Goal: Task Accomplishment & Management: Manage account settings

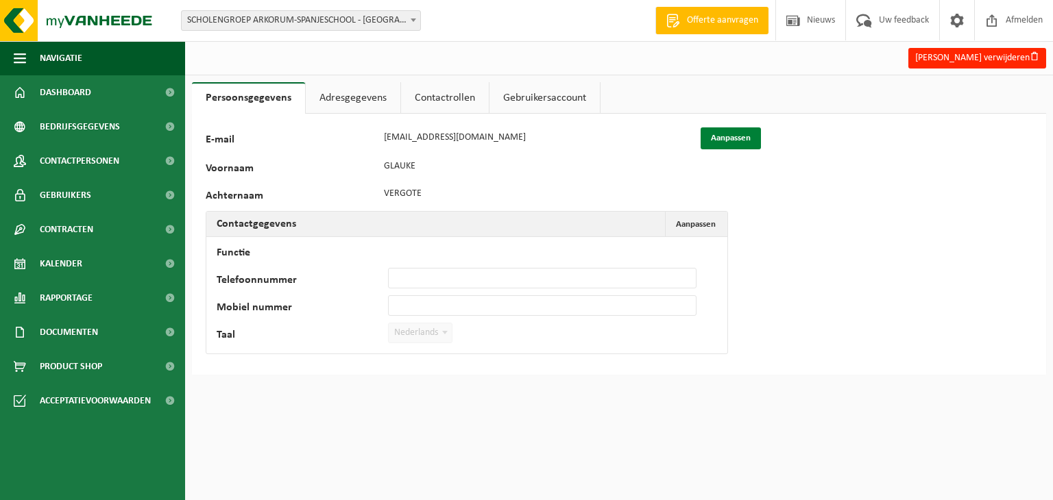
click at [731, 138] on button "Aanpassen" at bounding box center [730, 138] width 60 height 22
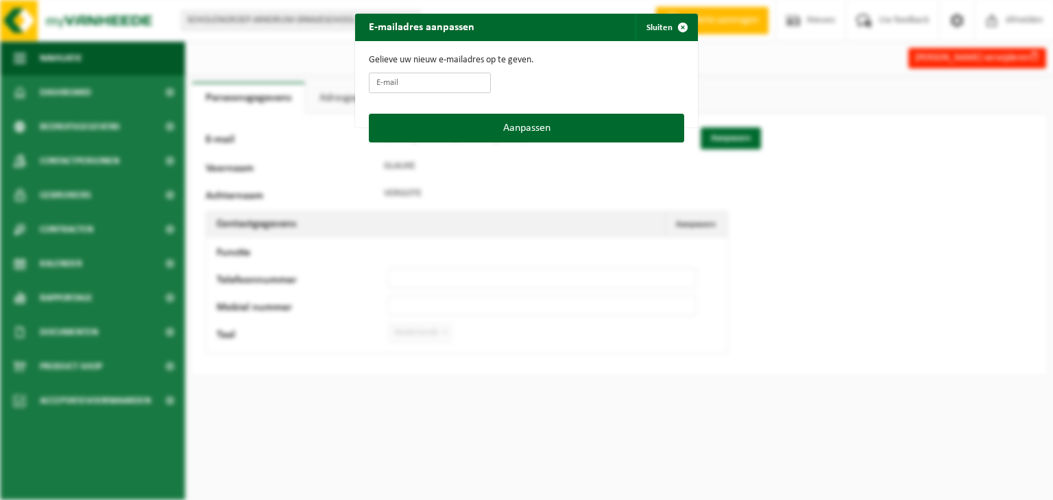
click at [421, 84] on input "E-mail" at bounding box center [430, 83] width 122 height 21
click at [680, 28] on span "button" at bounding box center [682, 27] width 27 height 27
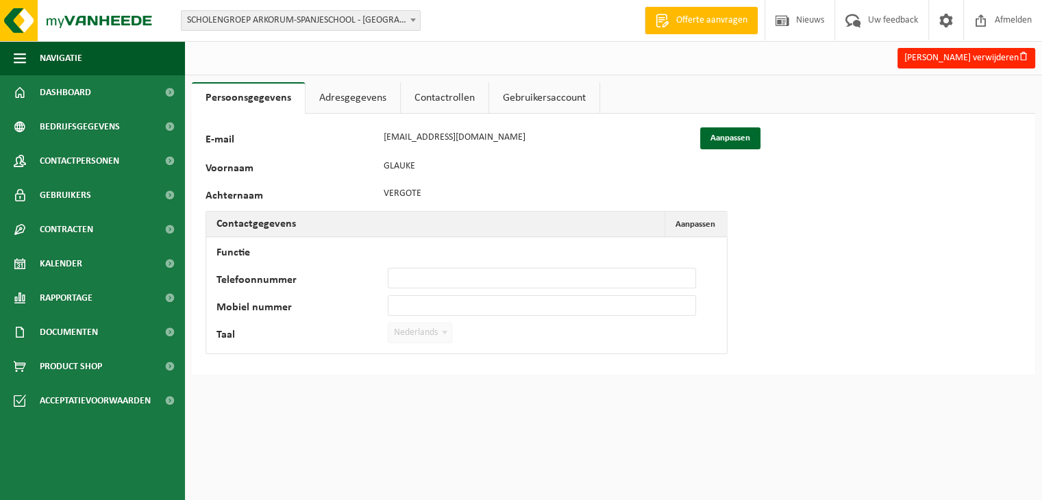
click at [305, 366] on div "36368 E-mail glauke.vergote@telenet.be Aanpassen Voornaam GLAUKE Achternaam VER…" at bounding box center [614, 244] width 844 height 261
click at [345, 102] on link "Adresgegevens" at bounding box center [353, 98] width 95 height 32
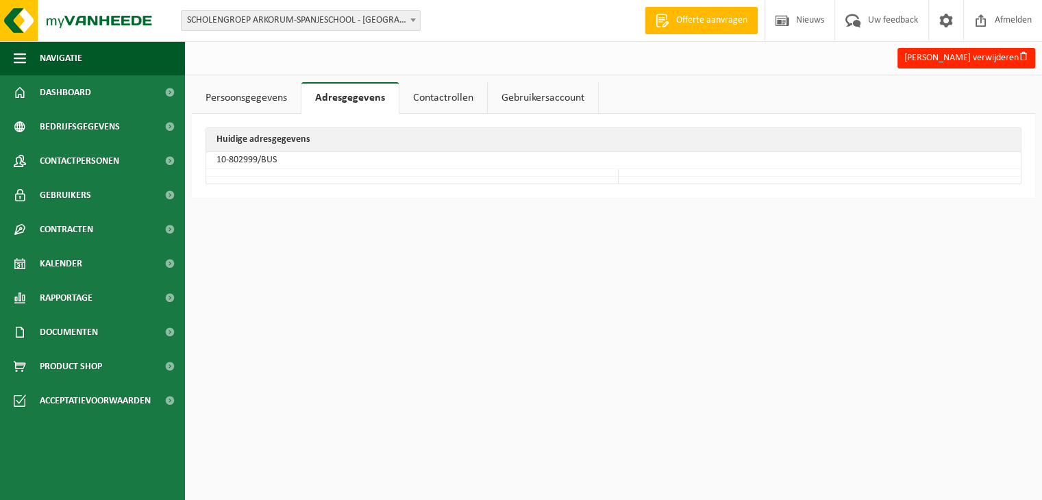
click at [441, 99] on link "Contactrollen" at bounding box center [444, 98] width 88 height 32
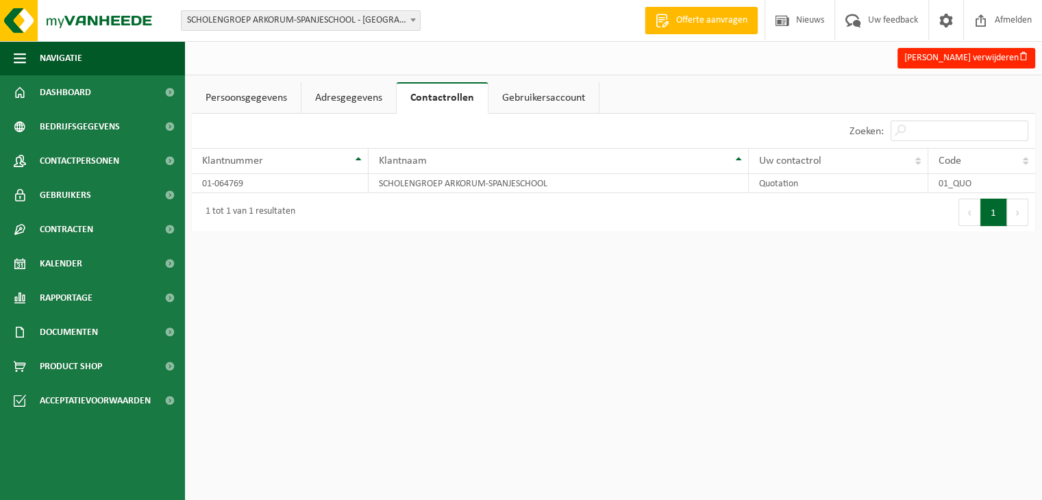
click at [551, 99] on link "Gebruikersaccount" at bounding box center [544, 98] width 110 height 32
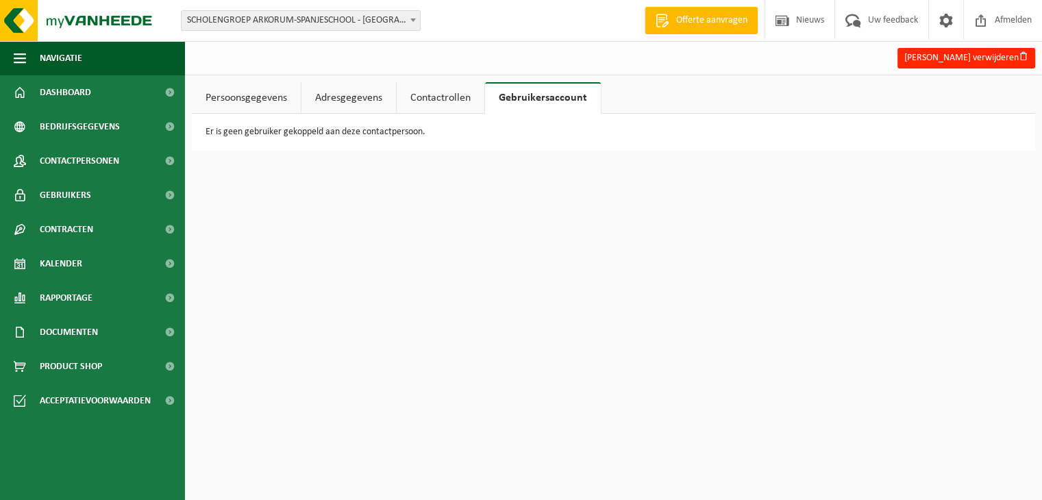
click at [239, 96] on link "Persoonsgegevens" at bounding box center [246, 98] width 109 height 32
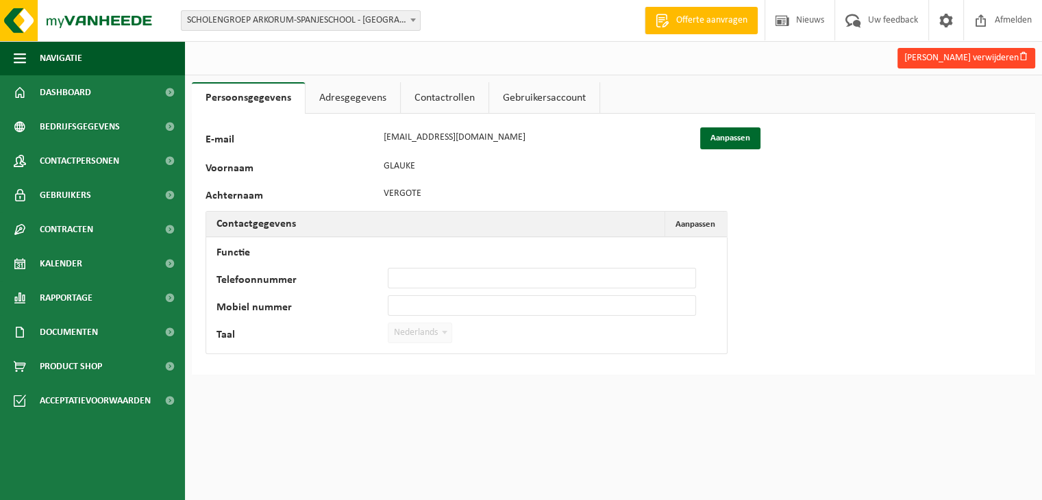
click at [965, 58] on button "Glauke Vergote verwijderen" at bounding box center [967, 58] width 138 height 21
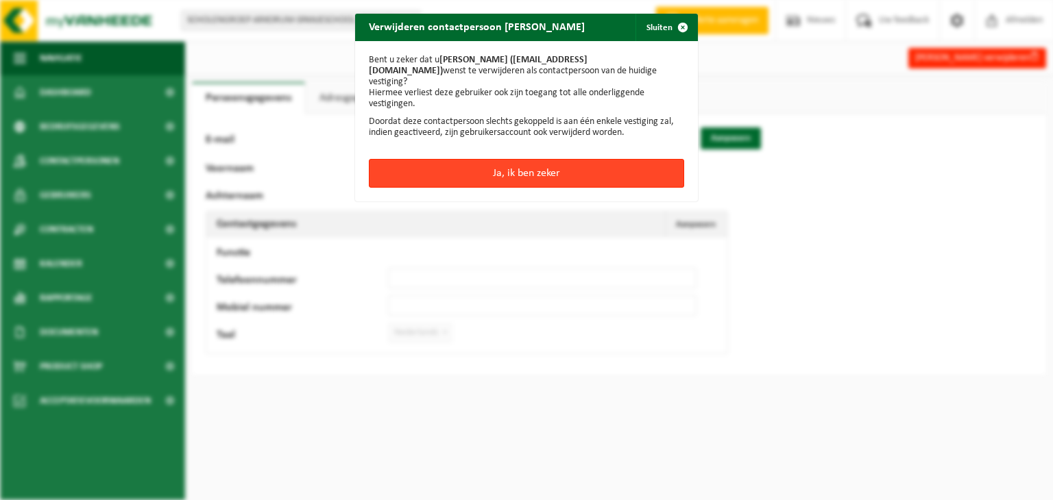
click at [487, 159] on button "Ja, ik ben zeker" at bounding box center [526, 173] width 315 height 29
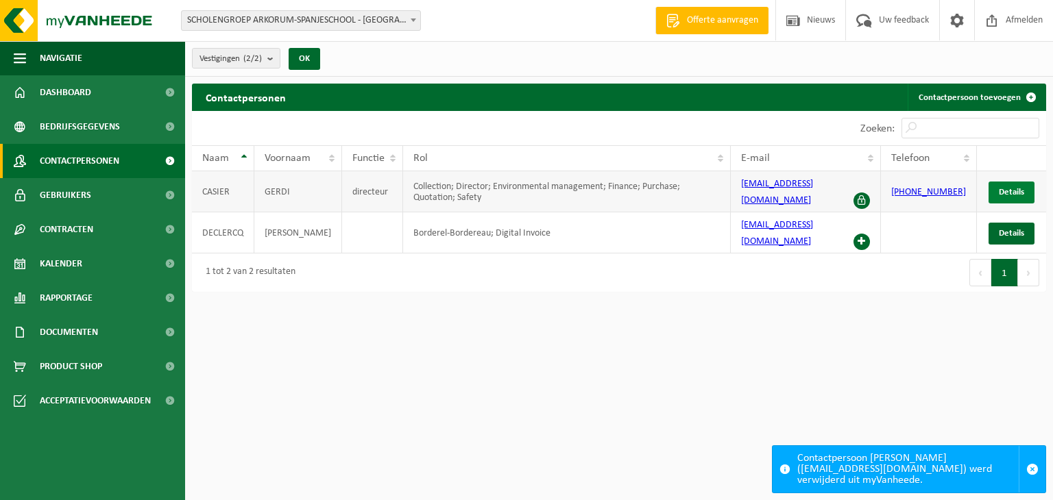
click at [1003, 188] on span "Details" at bounding box center [1011, 192] width 25 height 9
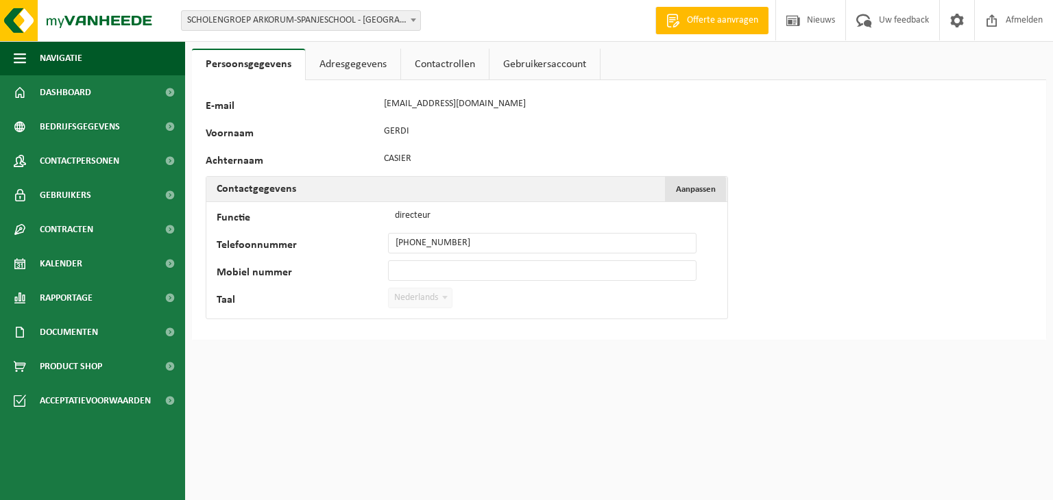
click at [709, 186] on span "Aanpassen" at bounding box center [696, 189] width 40 height 9
click at [541, 212] on input "directeur" at bounding box center [542, 216] width 308 height 21
click at [468, 241] on input "[PHONE_NUMBER]" at bounding box center [542, 243] width 308 height 21
drag, startPoint x: 468, startPoint y: 241, endPoint x: 354, endPoint y: 242, distance: 113.8
click at [354, 242] on div "Telefoonnummer +32 498 52 33 04" at bounding box center [463, 243] width 493 height 21
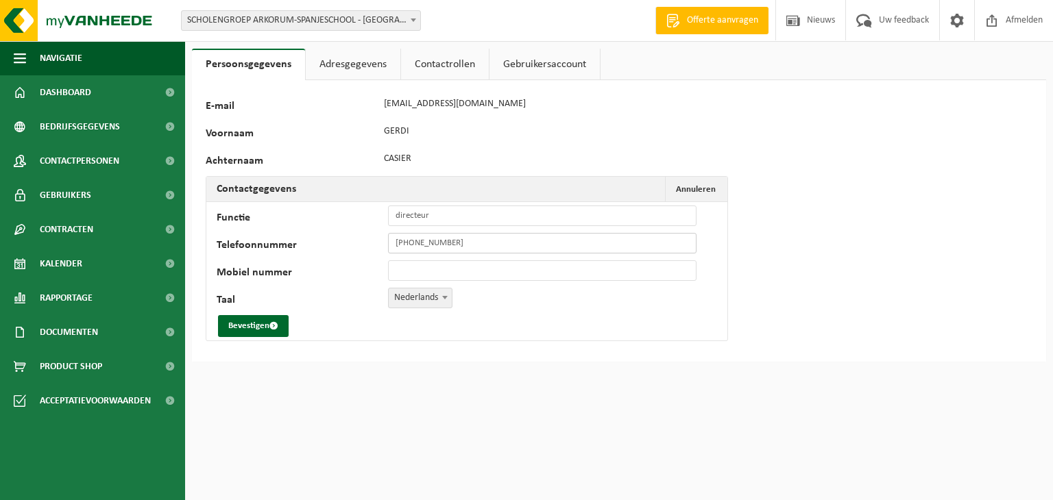
type input "[PHONE_NUMBER]"
click at [370, 67] on link "Adresgegevens" at bounding box center [353, 65] width 95 height 32
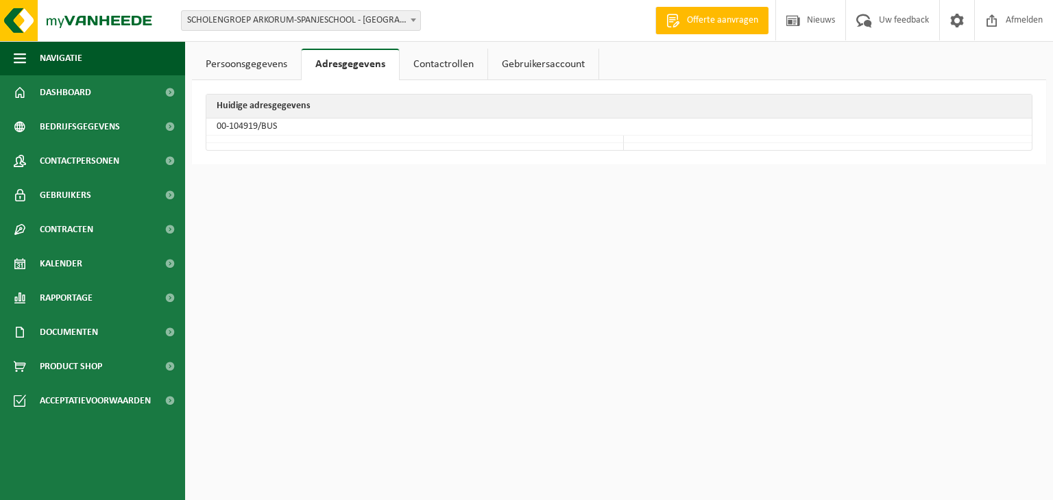
click at [271, 64] on link "Persoonsgegevens" at bounding box center [246, 65] width 109 height 32
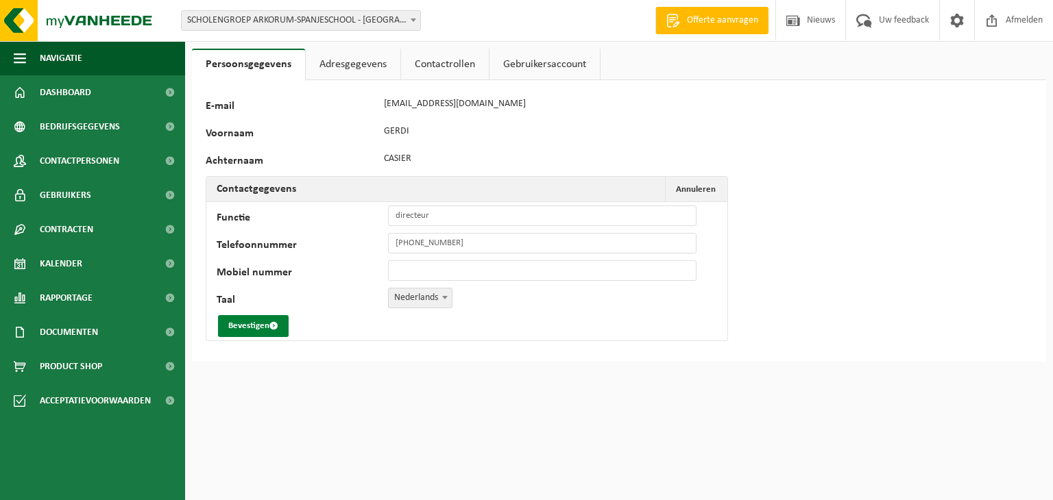
click at [255, 324] on button "Bevestigen" at bounding box center [253, 326] width 71 height 22
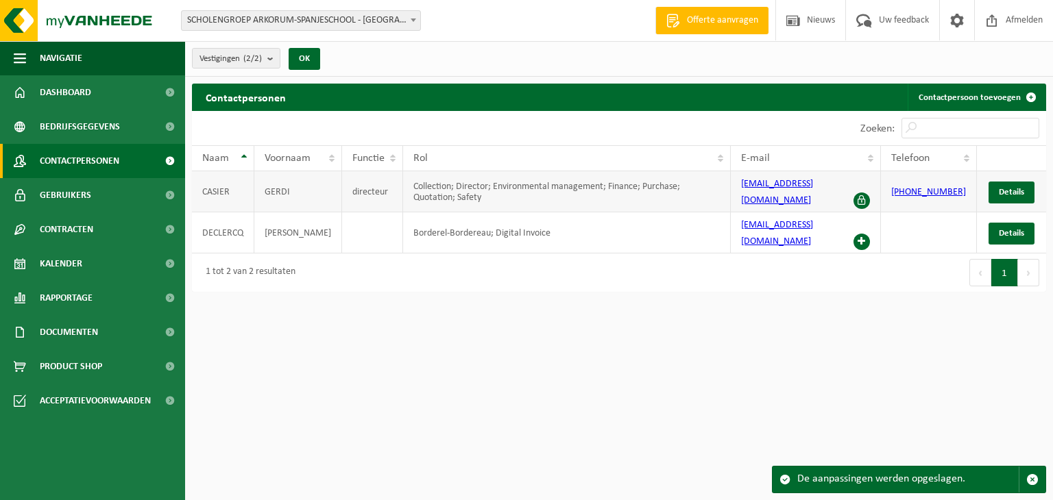
click at [870, 193] on span at bounding box center [861, 201] width 16 height 16
click at [912, 187] on link "[PHONE_NUMBER]" at bounding box center [928, 192] width 75 height 10
click at [951, 128] on input "Zoeken:" at bounding box center [970, 128] width 138 height 21
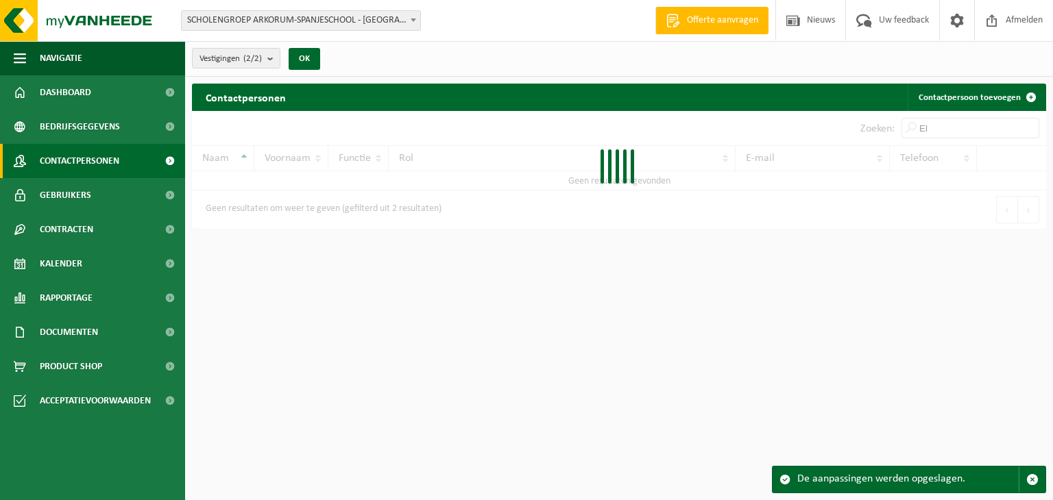
type input "E"
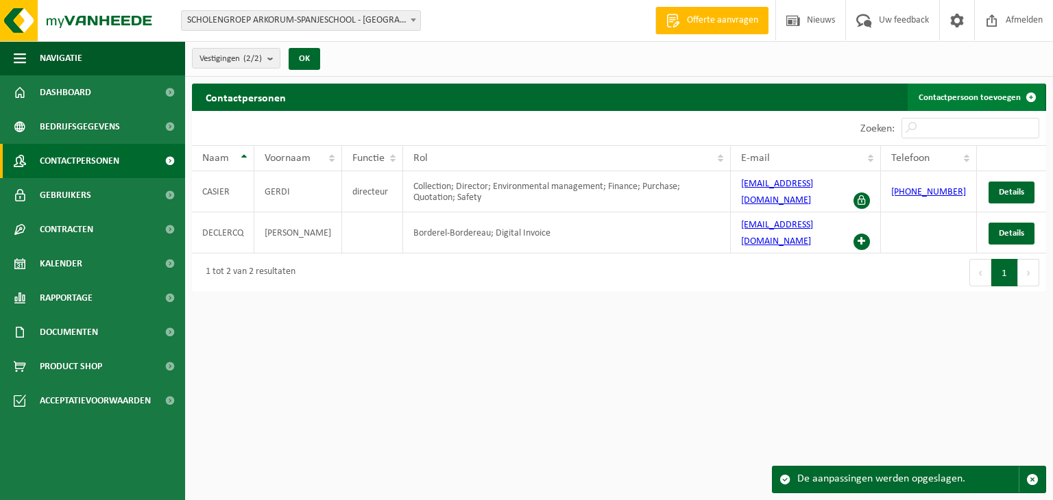
click at [969, 98] on link "Contactpersoon toevoegen" at bounding box center [975, 97] width 137 height 27
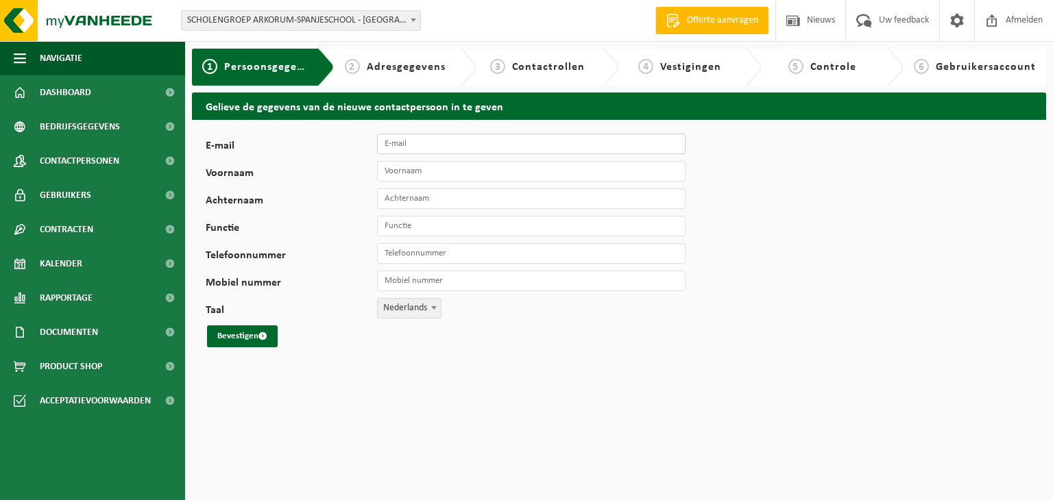
click at [506, 139] on input "E-mail" at bounding box center [531, 144] width 308 height 21
type input "[EMAIL_ADDRESS][DOMAIN_NAME]"
type input "Els"
type input "Foulon"
type input "directie"
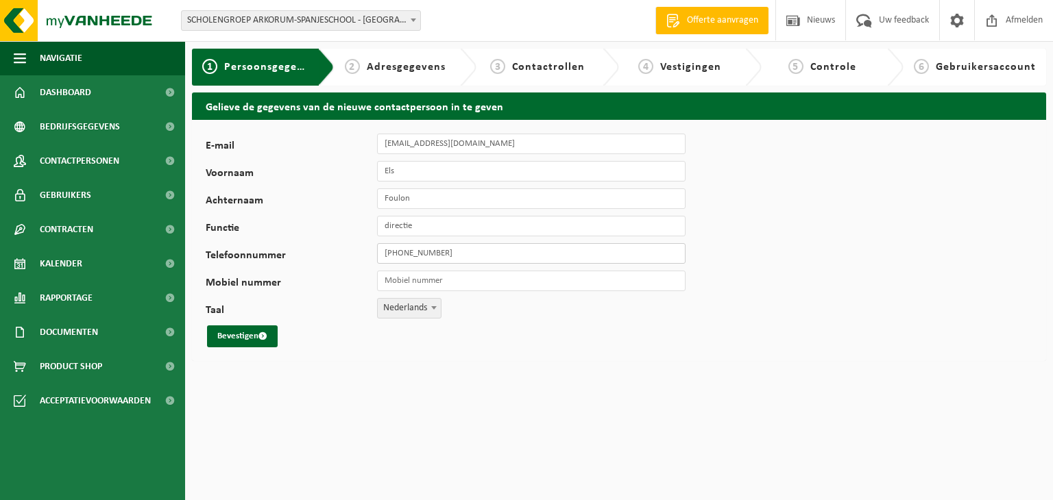
type input "[PHONE_NUMBER]"
drag, startPoint x: 463, startPoint y: 256, endPoint x: 373, endPoint y: 256, distance: 89.8
click at [373, 256] on div "Telefoonnummer [PHONE_NUMBER]" at bounding box center [452, 253] width 493 height 21
type input "[PHONE_NUMBER]"
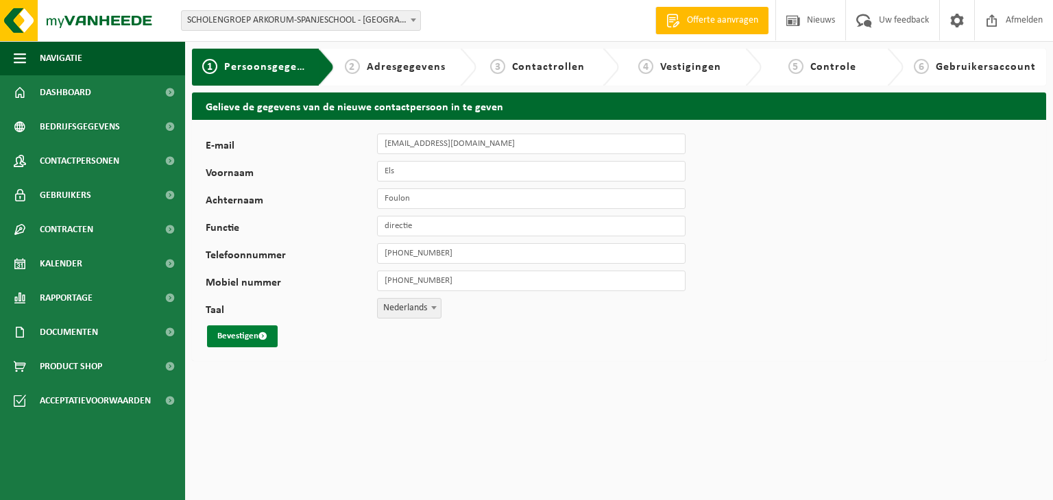
click at [247, 339] on button "Bevestigen" at bounding box center [242, 337] width 71 height 22
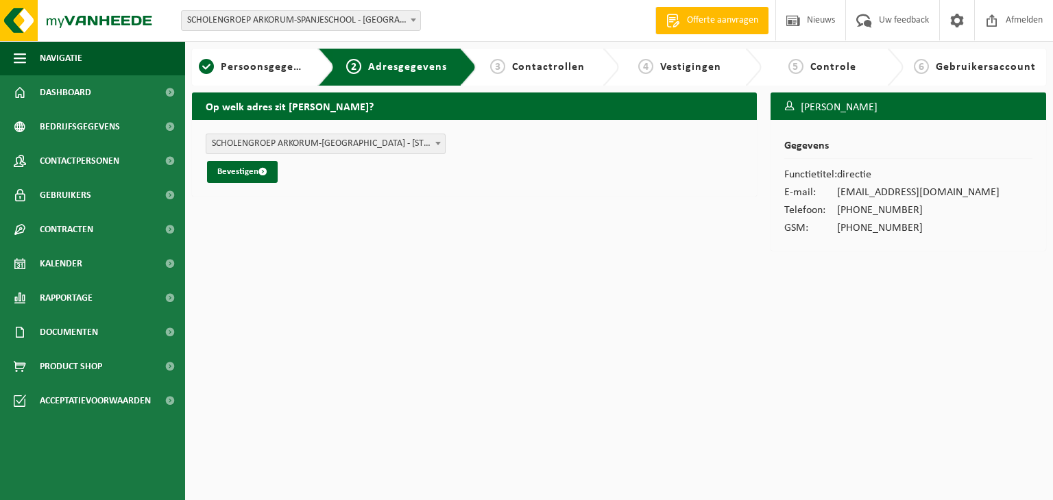
click at [307, 143] on span "SCHOLENGROEP ARKORUM-SPANJESCHOOL - VIERWEGSTRAAT 195 , 8800 ROESELARE BE (01-0…" at bounding box center [325, 143] width 239 height 19
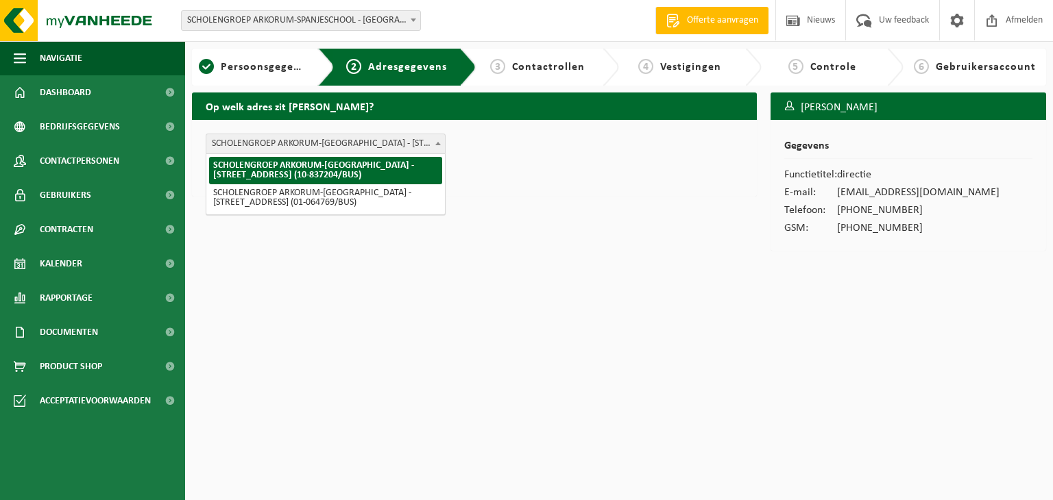
click at [267, 141] on span "SCHOLENGROEP ARKORUM-SPANJESCHOOL - KROMMESTRAAT 2 , 8850 ARDOOIE BE (10-837204…" at bounding box center [325, 143] width 239 height 19
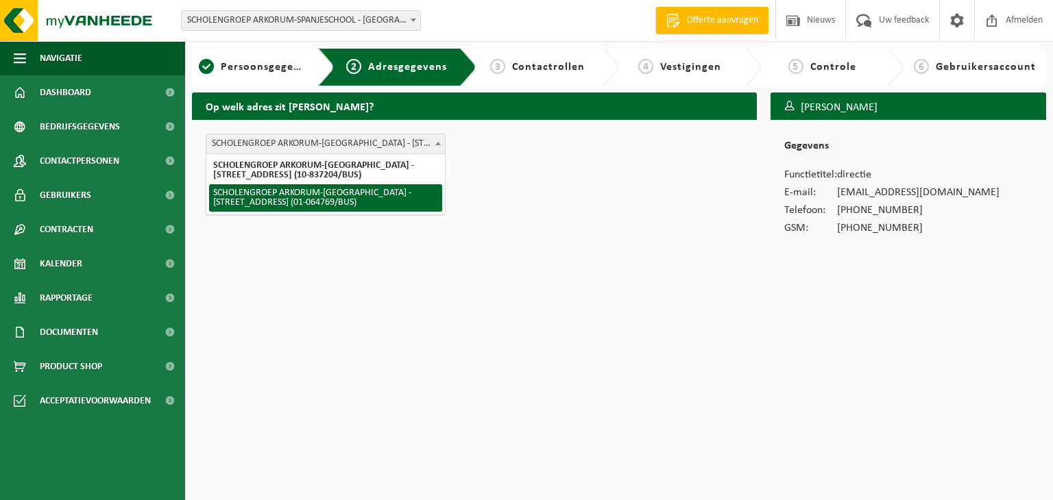
select select "31460"
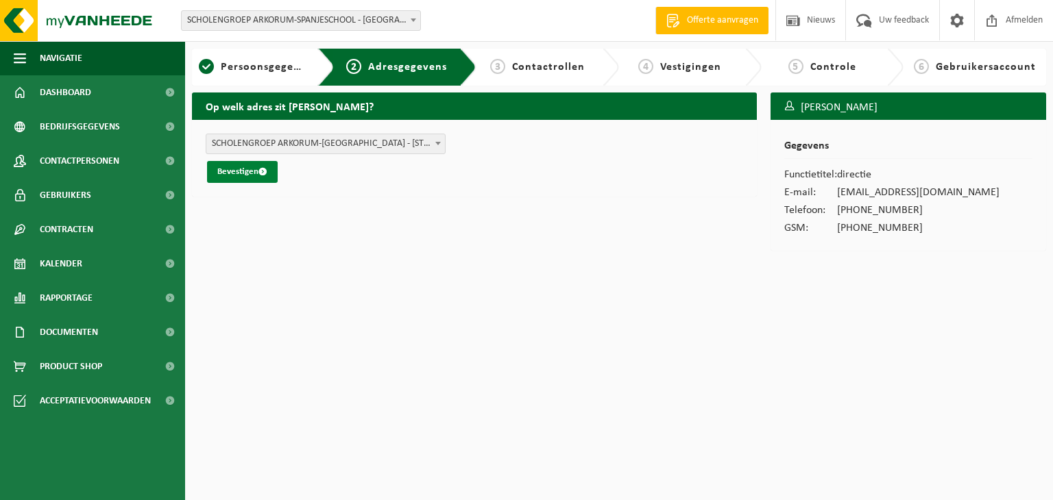
click at [241, 169] on button "Bevestigen" at bounding box center [242, 172] width 71 height 22
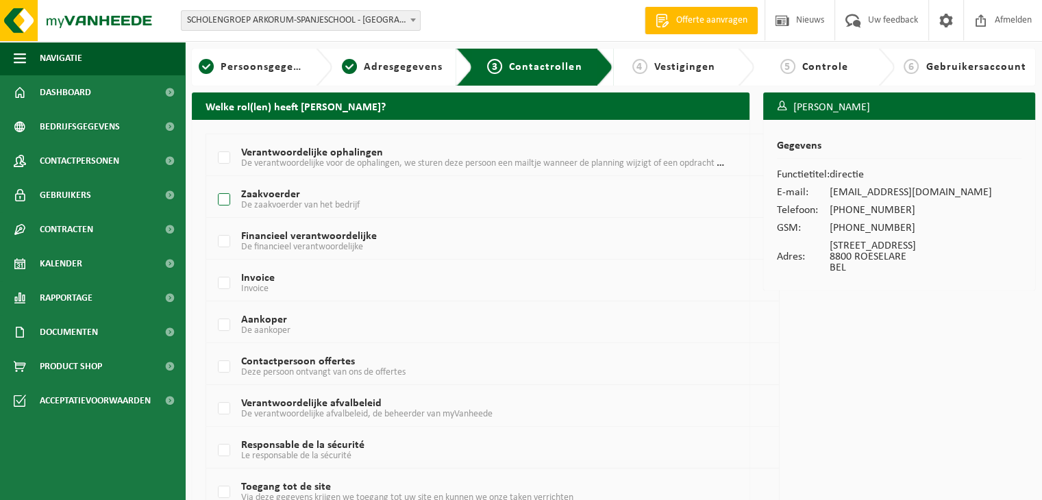
click at [227, 198] on label "Zaakvoerder De zaakvoerder van het bedrijf" at bounding box center [469, 200] width 509 height 21
click at [213, 183] on input "Zaakvoerder De zaakvoerder van het bedrijf" at bounding box center [212, 182] width 1 height 1
checkbox input "true"
click at [221, 238] on label "Financieel verantwoordelijke De financieel verantwoordelijke" at bounding box center [469, 242] width 509 height 21
click at [213, 225] on input "Financieel verantwoordelijke De financieel verantwoordelijke" at bounding box center [212, 224] width 1 height 1
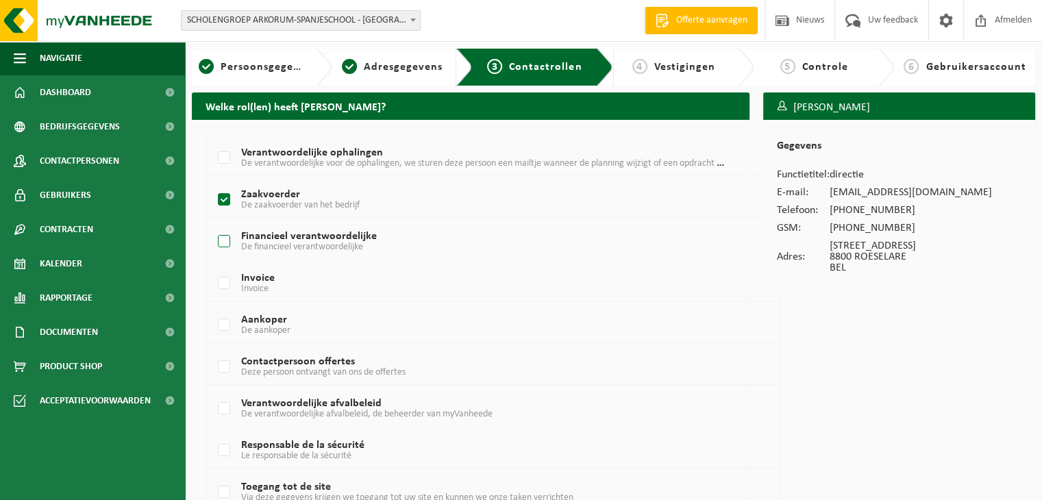
checkbox input "true"
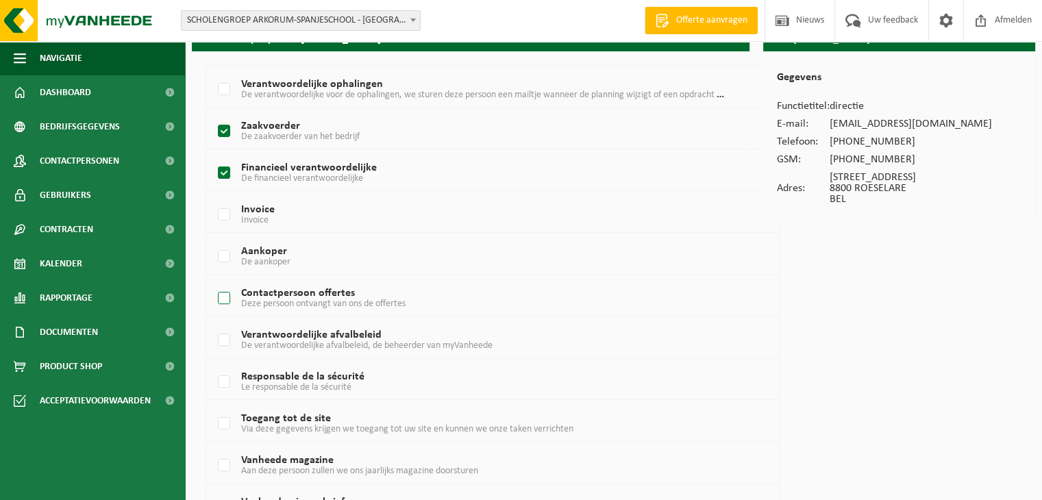
click at [225, 295] on label "Contactpersoon offertes Deze persoon ontvangt van ons de offertes" at bounding box center [469, 299] width 509 height 21
click at [213, 282] on input "Contactpersoon offertes Deze persoon ontvangt van ons de offertes" at bounding box center [212, 281] width 1 height 1
checkbox input "true"
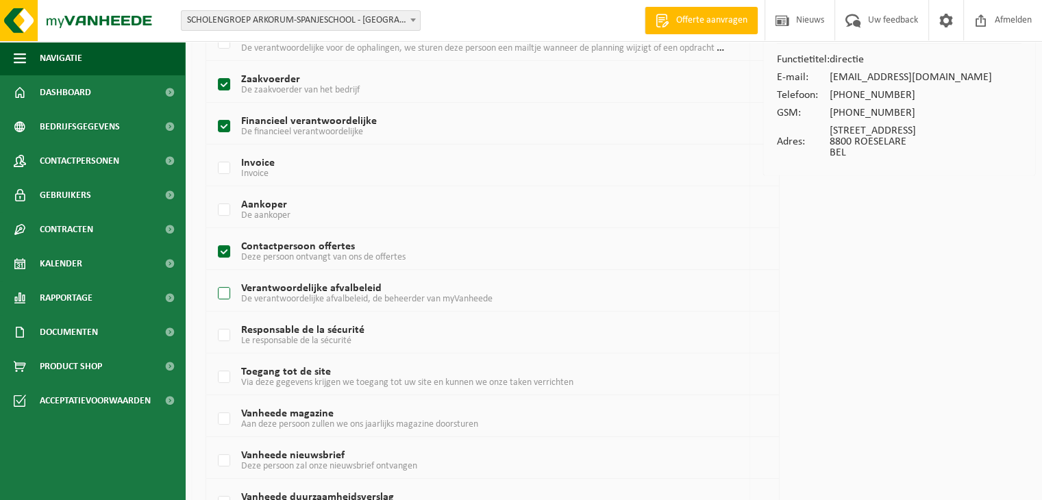
scroll to position [137, 0]
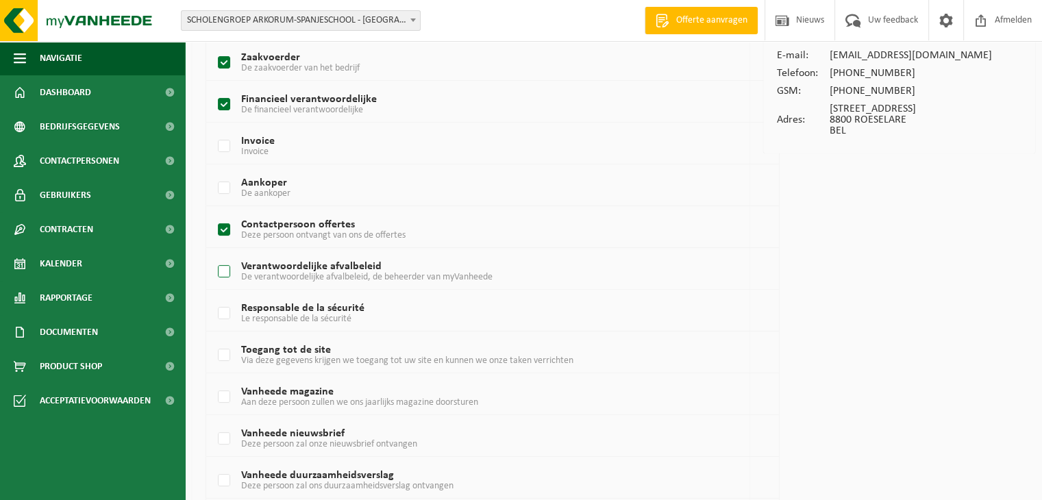
click at [221, 267] on label "Verantwoordelijke afvalbeleid De verantwoordelijke afvalbeleid, de beheerder va…" at bounding box center [469, 272] width 509 height 21
click at [213, 255] on input "Verantwoordelijke afvalbeleid De verantwoordelijke afvalbeleid, de beheerder va…" at bounding box center [212, 254] width 1 height 1
checkbox input "true"
click at [223, 352] on label "Toegang tot de site Via deze gegevens krijgen we toegang tot uw site en kunnen …" at bounding box center [469, 355] width 509 height 21
click at [213, 339] on input "Toegang tot de site Via deze gegevens krijgen we toegang tot uw site en kunnen …" at bounding box center [212, 338] width 1 height 1
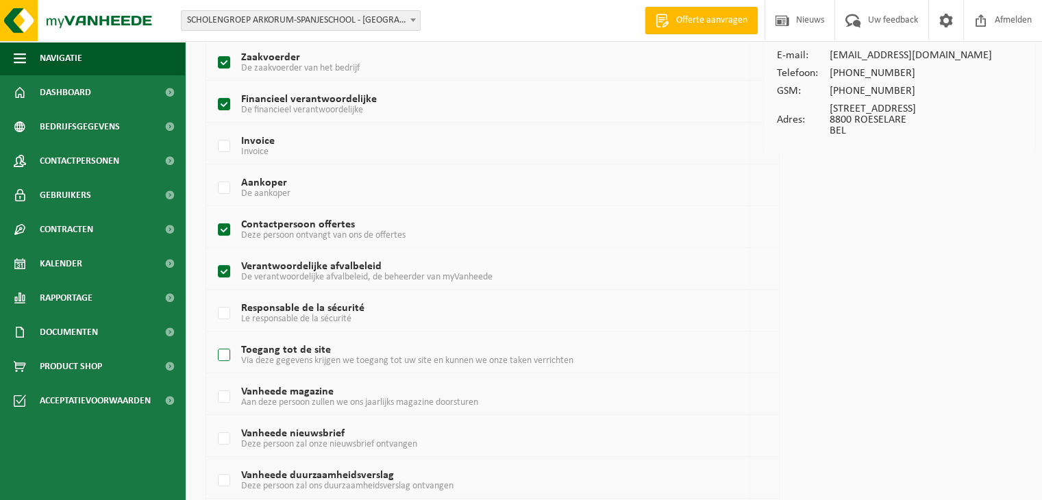
checkbox input "true"
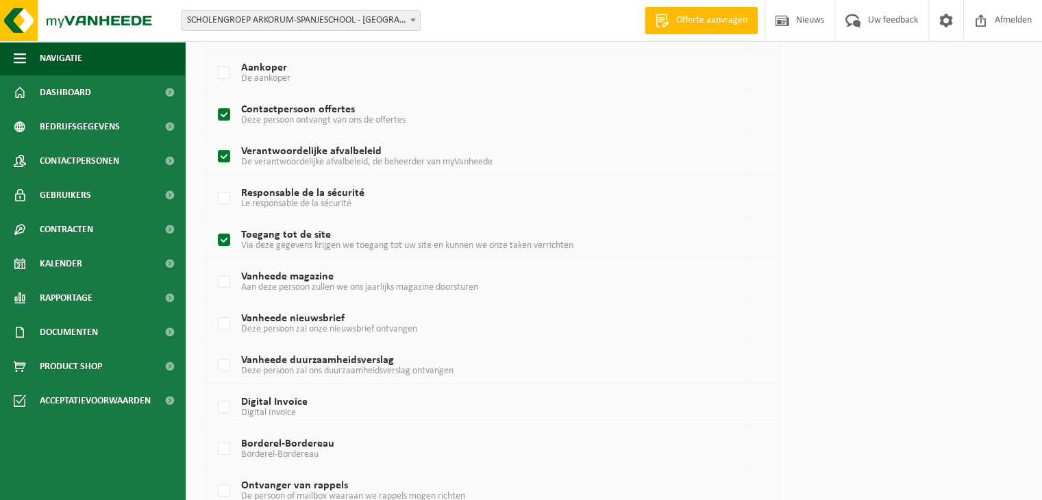
scroll to position [274, 0]
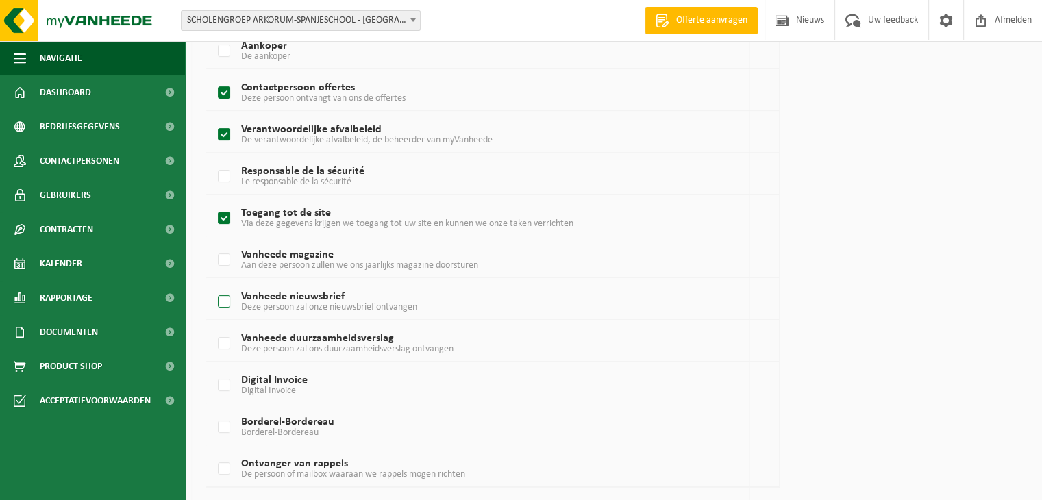
click at [228, 305] on label "Vanheede nieuwsbrief Deze persoon zal onze nieuwsbrief ontvangen" at bounding box center [469, 302] width 509 height 21
click at [213, 285] on input "Vanheede nieuwsbrief Deze persoon zal onze nieuwsbrief ontvangen" at bounding box center [212, 284] width 1 height 1
checkbox input "true"
click at [225, 341] on label "Vanheede duurzaamheidsverslag Deze persoon zal ons duurzaamheidsverslag ontvang…" at bounding box center [469, 344] width 509 height 21
click at [213, 327] on input "Vanheede duurzaamheidsverslag Deze persoon zal ons duurzaamheidsverslag ontvang…" at bounding box center [212, 326] width 1 height 1
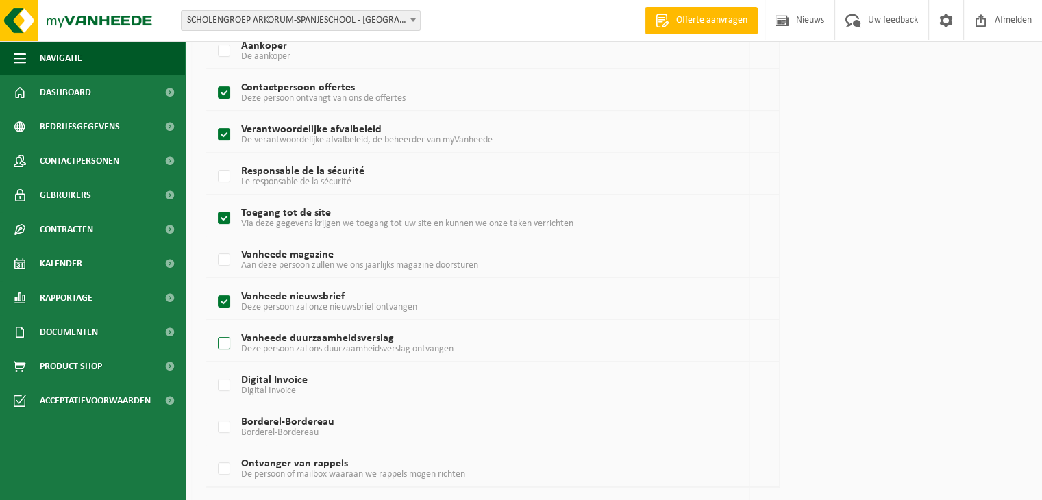
checkbox input "true"
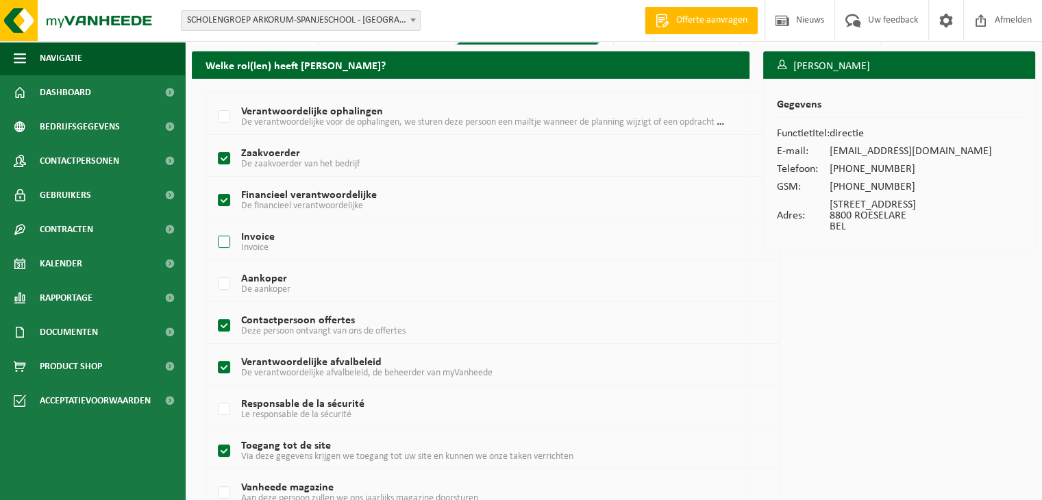
scroll to position [0, 0]
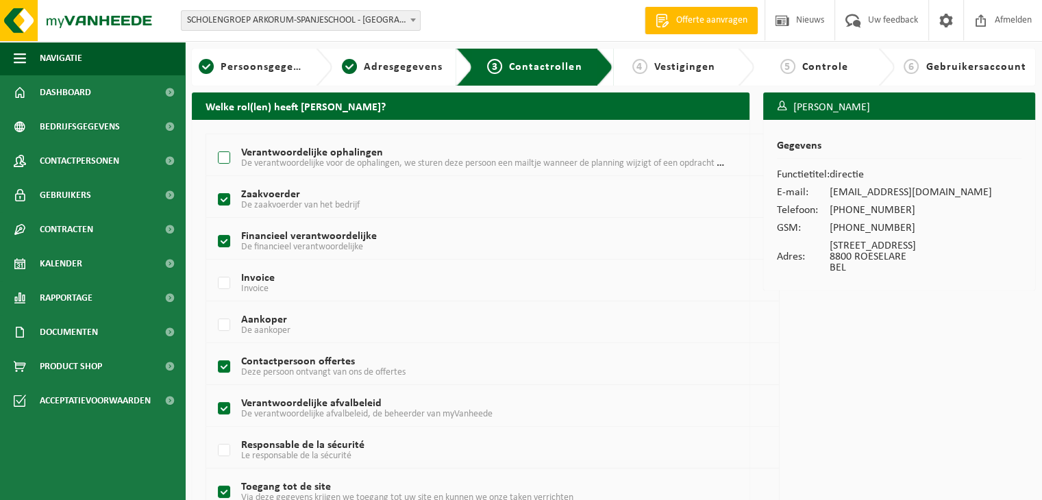
click at [219, 162] on label "Verantwoordelijke ophalingen De verantwoordelijke voor de ophalingen, we sturen…" at bounding box center [469, 158] width 509 height 21
click at [213, 141] on input "Verantwoordelijke ophalingen De verantwoordelijke voor de ophalingen, we sturen…" at bounding box center [212, 141] width 1 height 1
checkbox input "true"
click at [674, 69] on span "Vestigingen" at bounding box center [685, 67] width 61 height 11
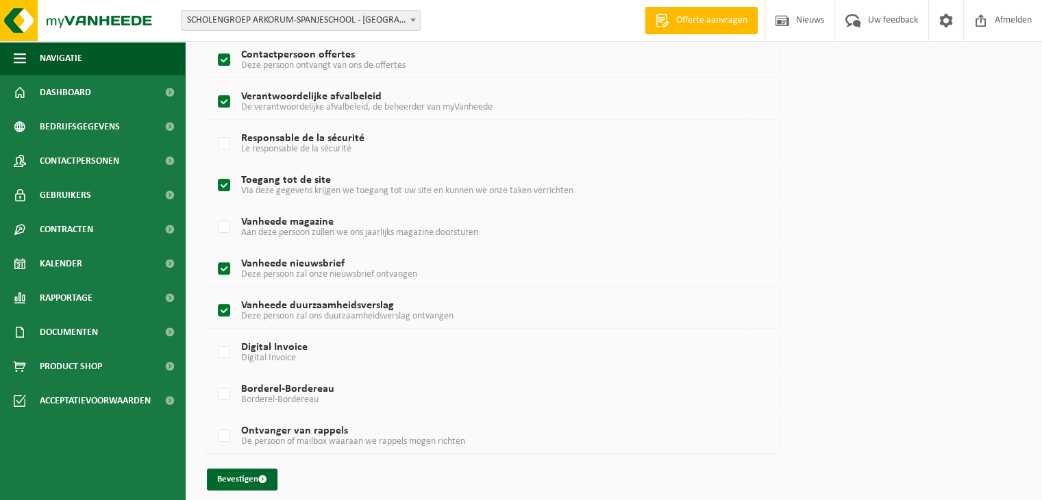
scroll to position [315, 0]
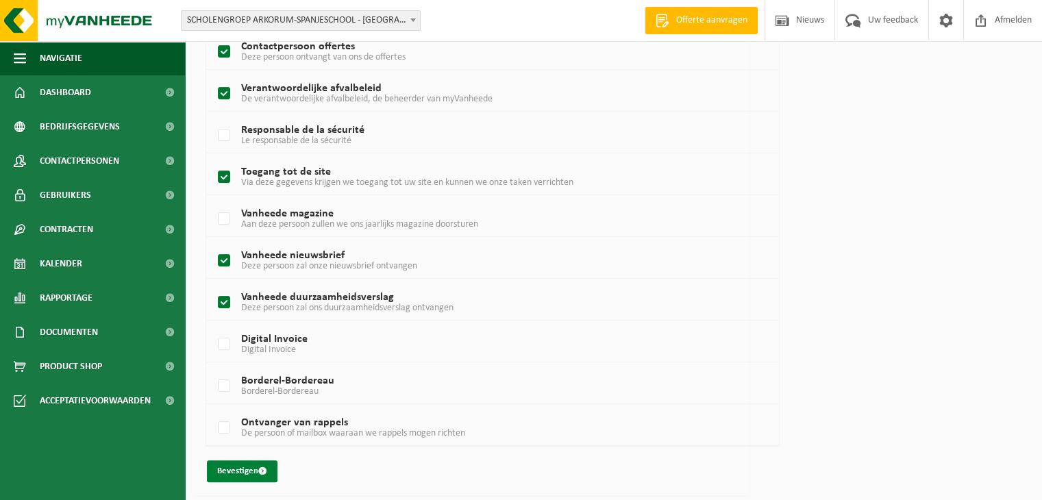
click at [236, 472] on button "Bevestigen" at bounding box center [242, 472] width 71 height 22
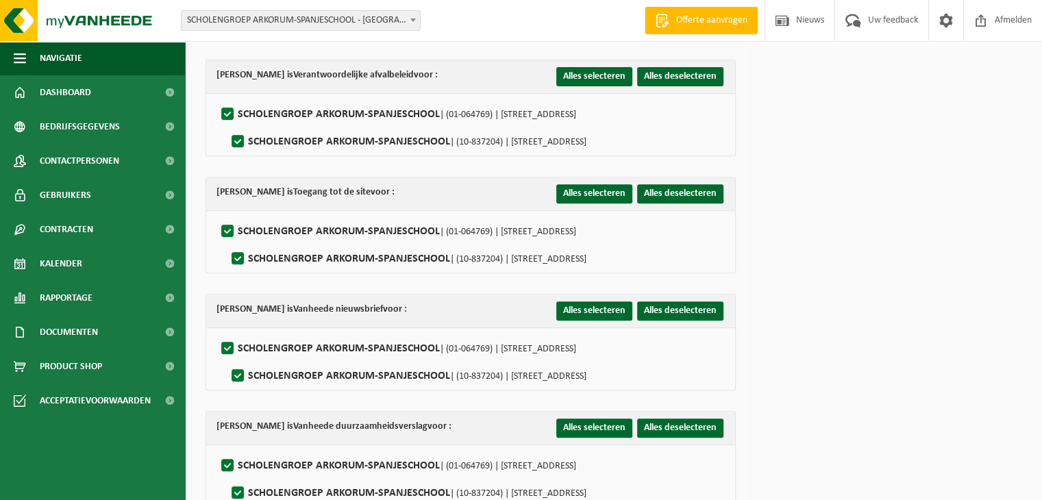
scroll to position [607, 0]
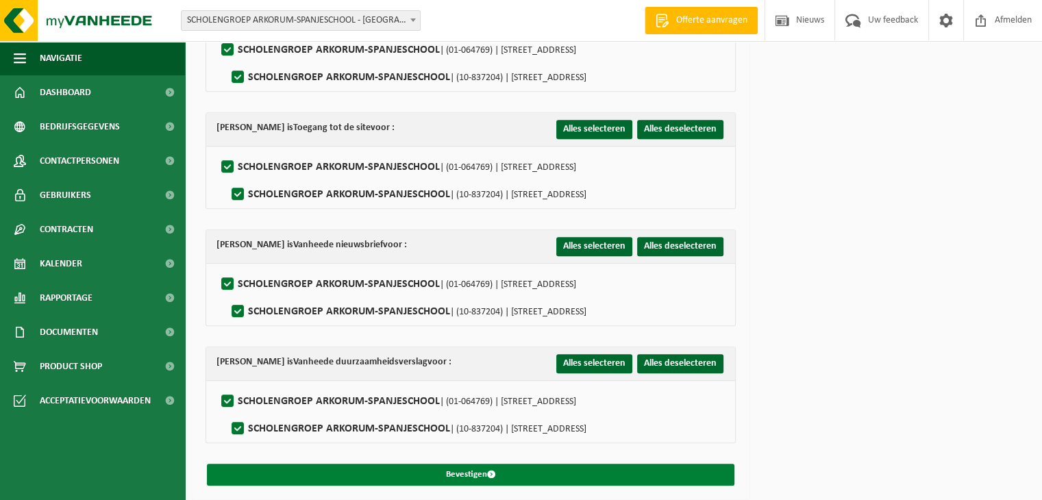
click at [457, 471] on button "Bevestigen" at bounding box center [471, 475] width 528 height 22
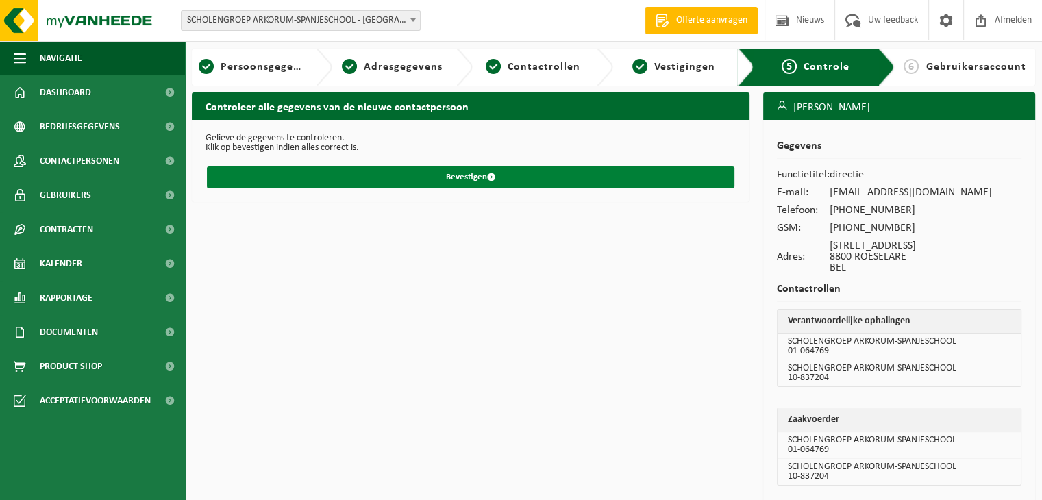
click at [455, 180] on button "Bevestigen" at bounding box center [471, 178] width 528 height 22
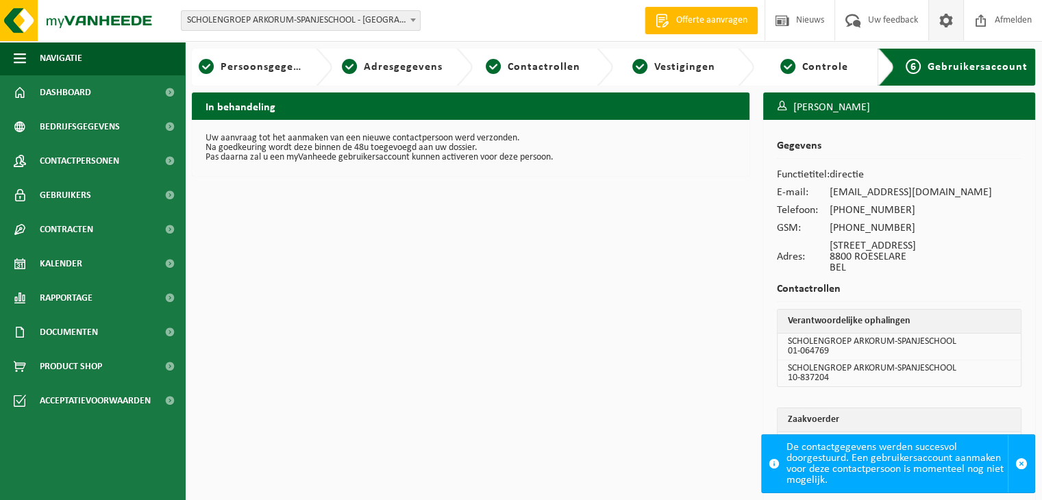
click at [946, 26] on span at bounding box center [946, 20] width 21 height 40
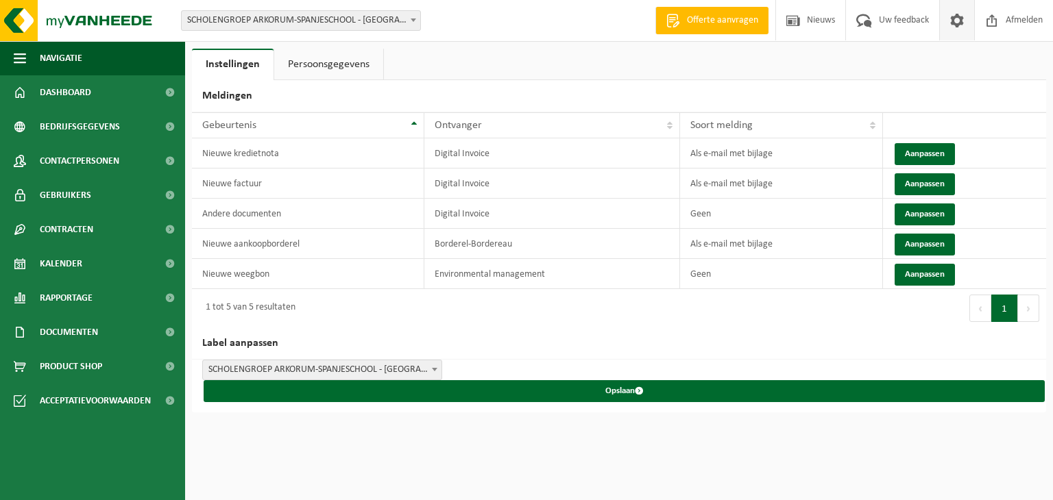
click at [334, 64] on link "Persoonsgegevens" at bounding box center [328, 65] width 109 height 32
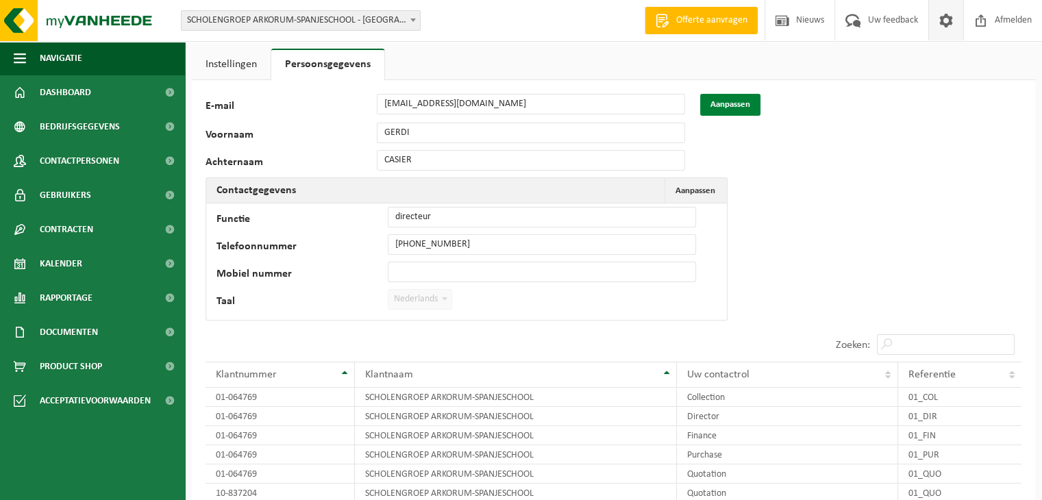
click at [724, 107] on button "Aanpassen" at bounding box center [730, 105] width 60 height 22
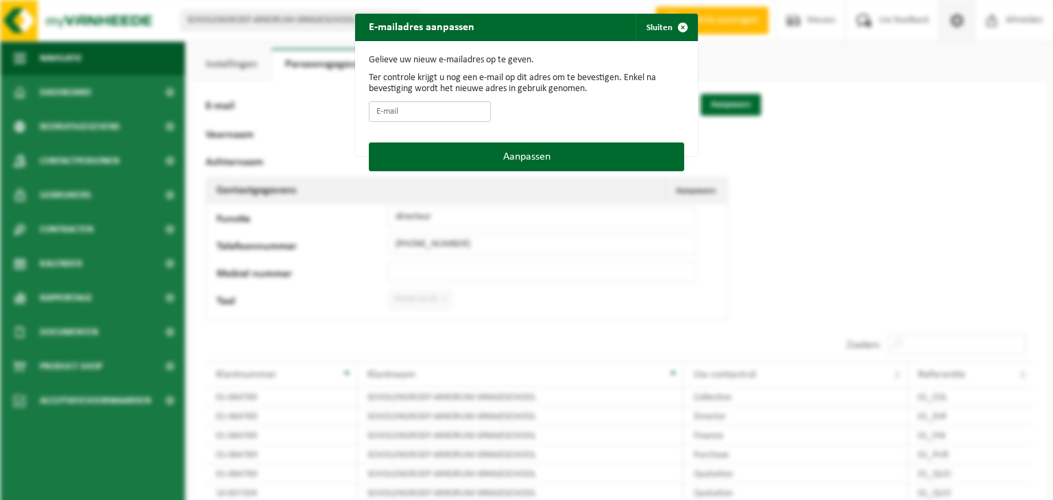
click at [437, 116] on input "E-mail" at bounding box center [430, 111] width 122 height 21
click at [680, 29] on span "button" at bounding box center [682, 27] width 27 height 27
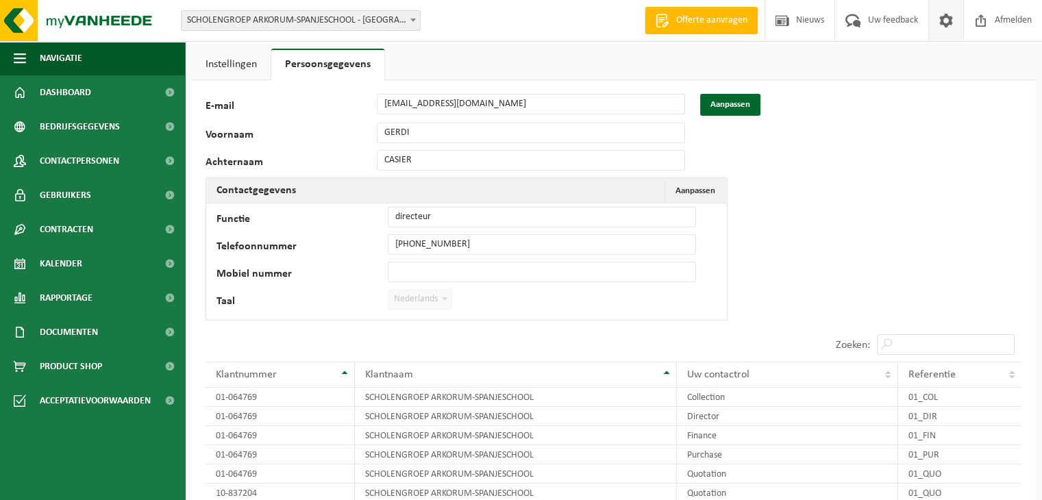
click at [243, 60] on link "Instellingen" at bounding box center [231, 65] width 79 height 32
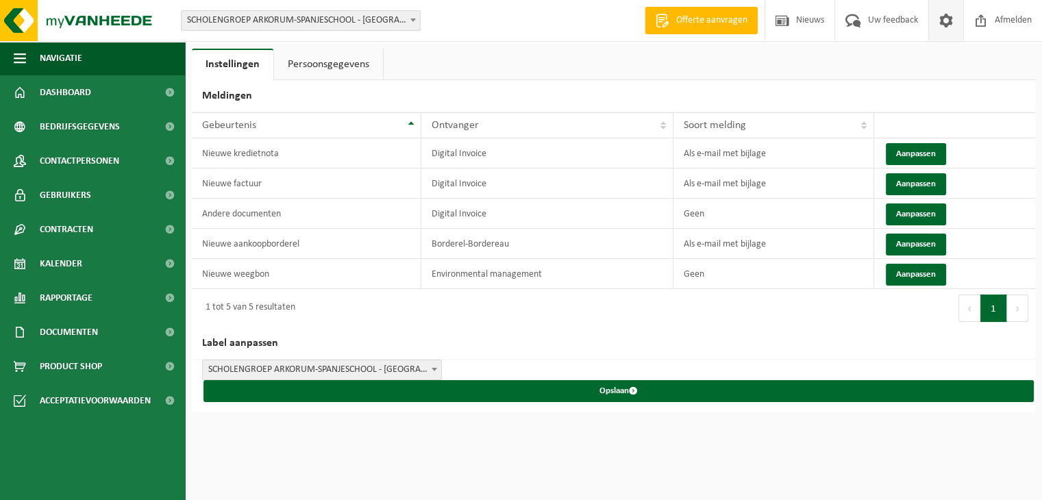
click at [424, 371] on span "SCHOLENGROEP ARKORUM-SPANJESCHOOL - [GEOGRAPHIC_DATA]" at bounding box center [322, 370] width 239 height 19
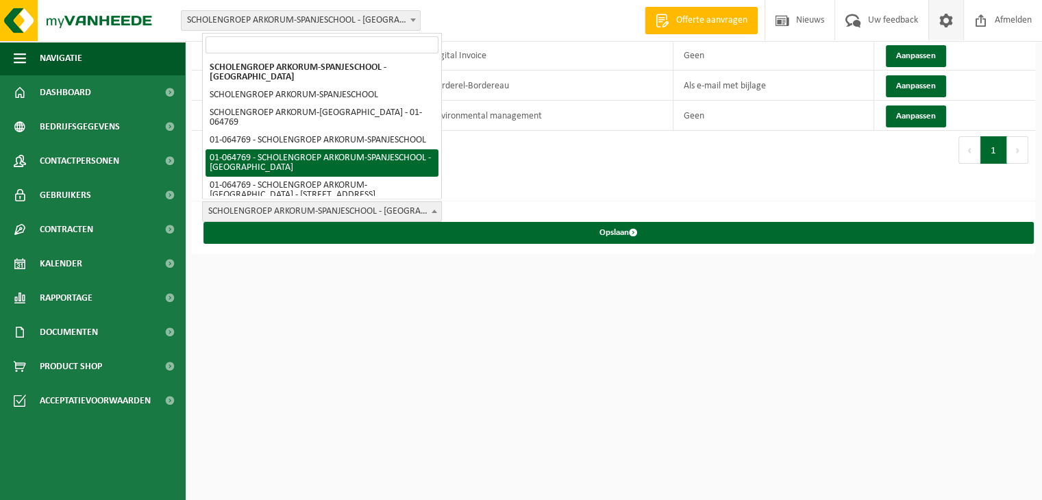
scroll to position [162, 0]
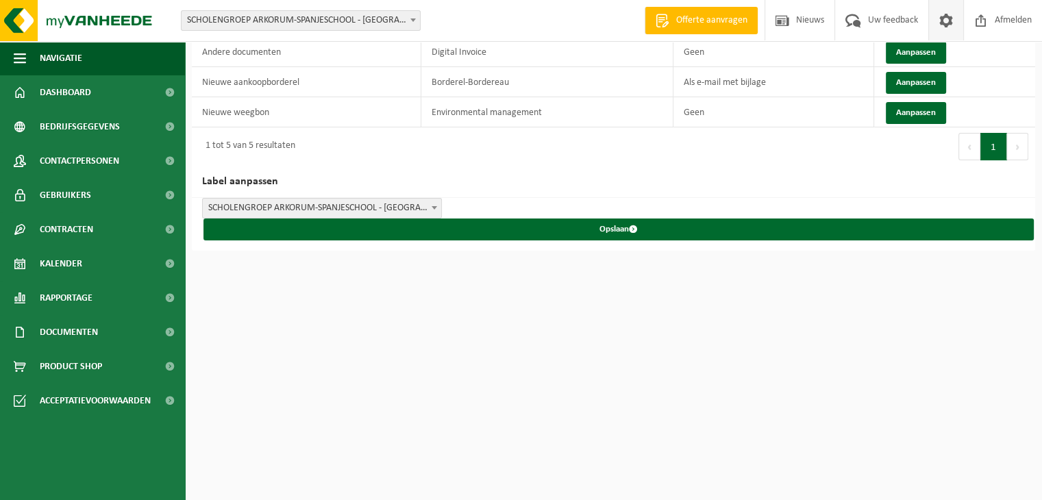
click at [402, 332] on div "Vestiging: SCHOLENGROEP ARKORUM-SPANJESCHOOL - ROESELARE SCHOLENGROEP ARKORUM-S…" at bounding box center [521, 169] width 1042 height 662
click at [69, 88] on span "Dashboard" at bounding box center [65, 92] width 51 height 34
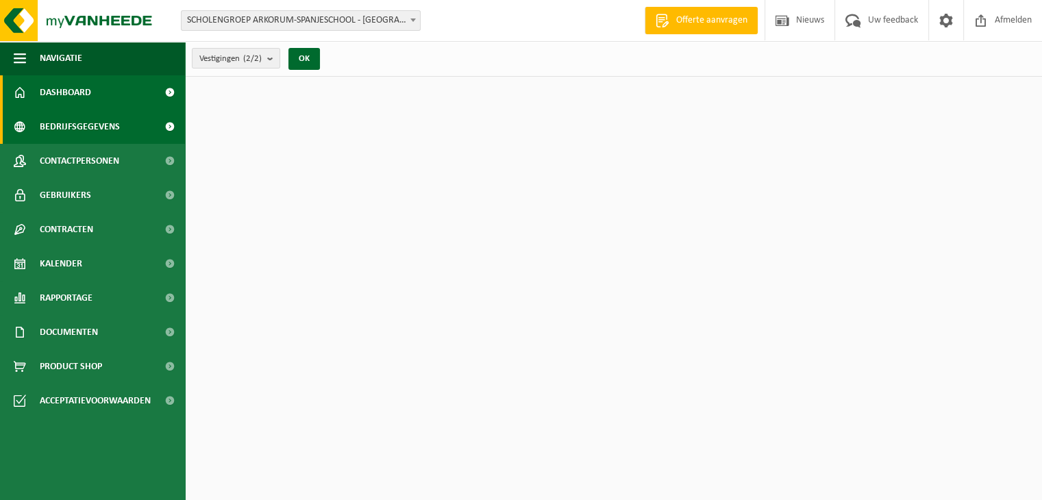
click at [82, 126] on span "Bedrijfsgegevens" at bounding box center [80, 127] width 80 height 34
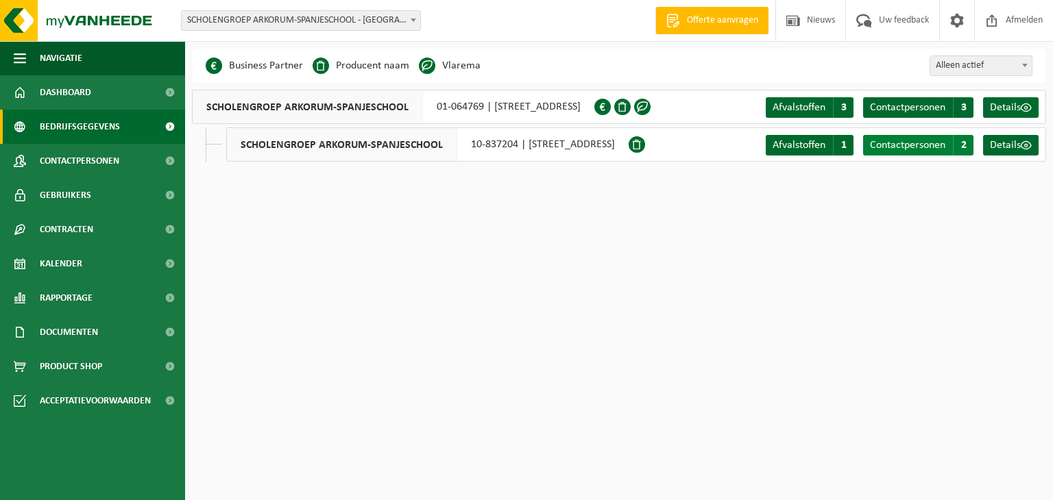
click at [921, 149] on span "Contactpersonen" at bounding box center [907, 145] width 75 height 11
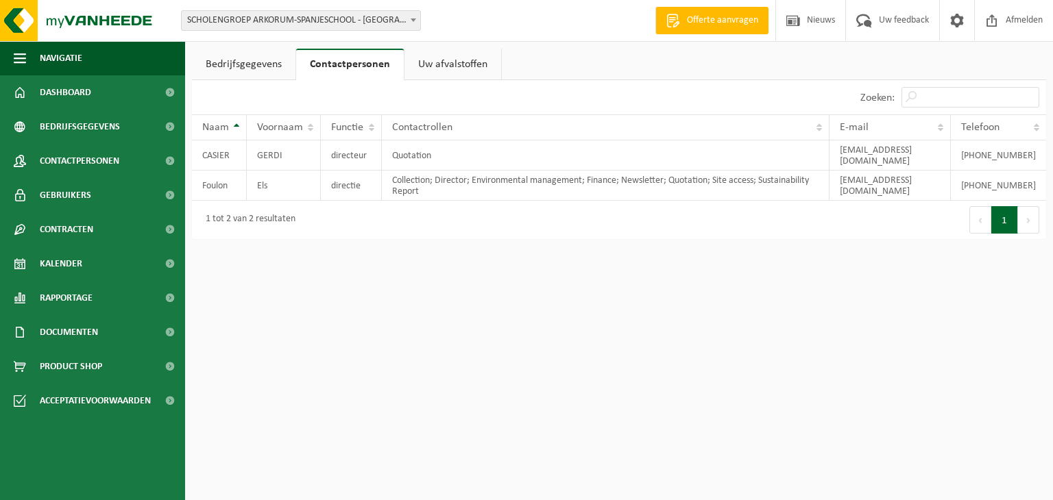
click at [252, 66] on link "Bedrijfsgegevens" at bounding box center [243, 65] width 103 height 32
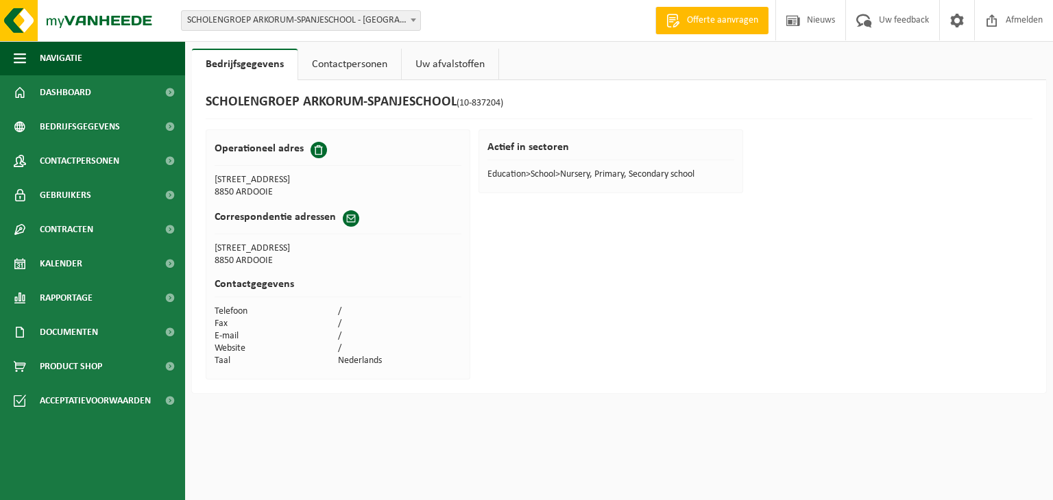
click at [448, 69] on link "Uw afvalstoffen" at bounding box center [450, 65] width 97 height 32
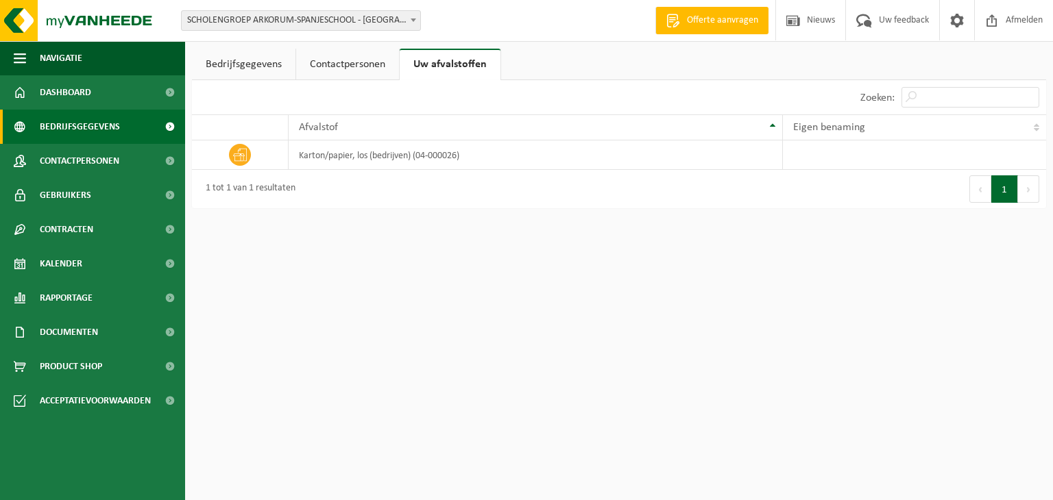
click at [68, 121] on span "Bedrijfsgegevens" at bounding box center [80, 127] width 80 height 34
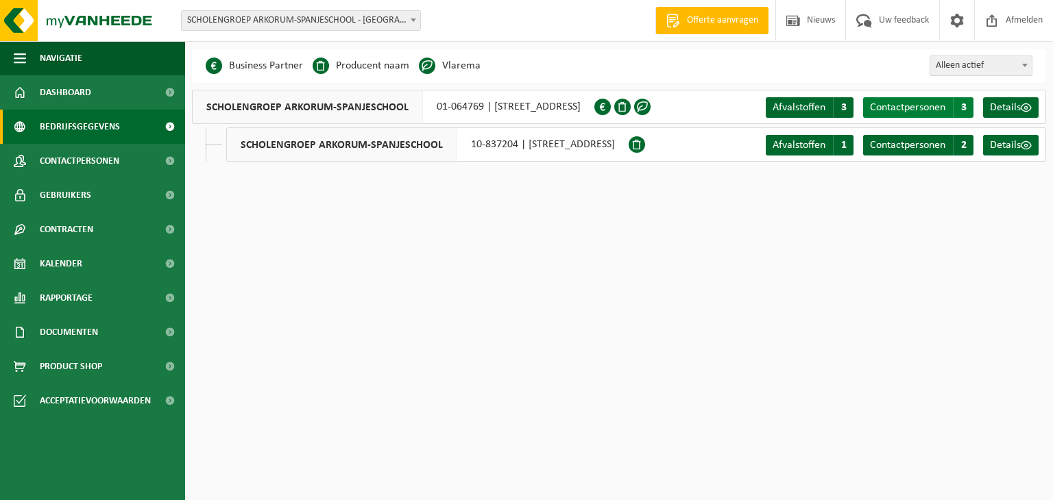
click at [912, 110] on span "Contactpersonen" at bounding box center [907, 107] width 75 height 11
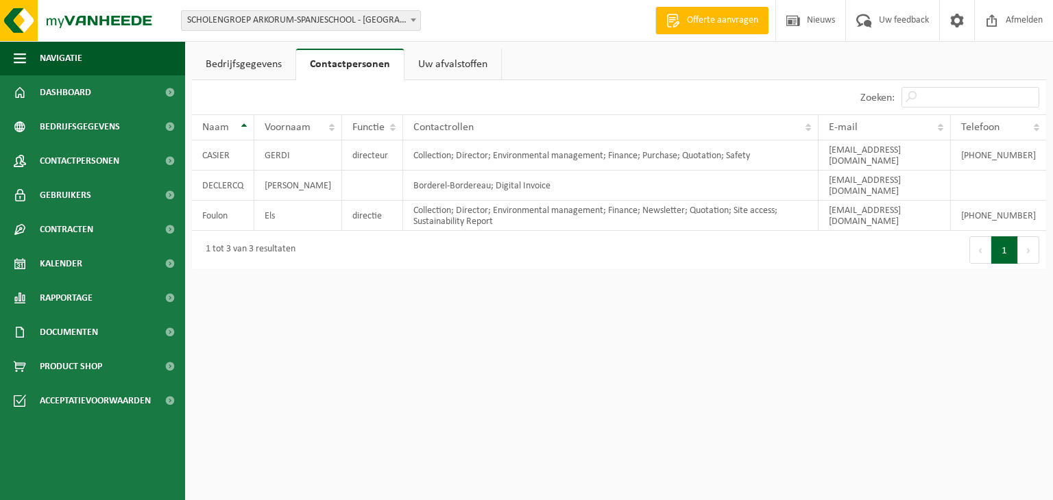
click at [443, 69] on link "Uw afvalstoffen" at bounding box center [452, 65] width 97 height 32
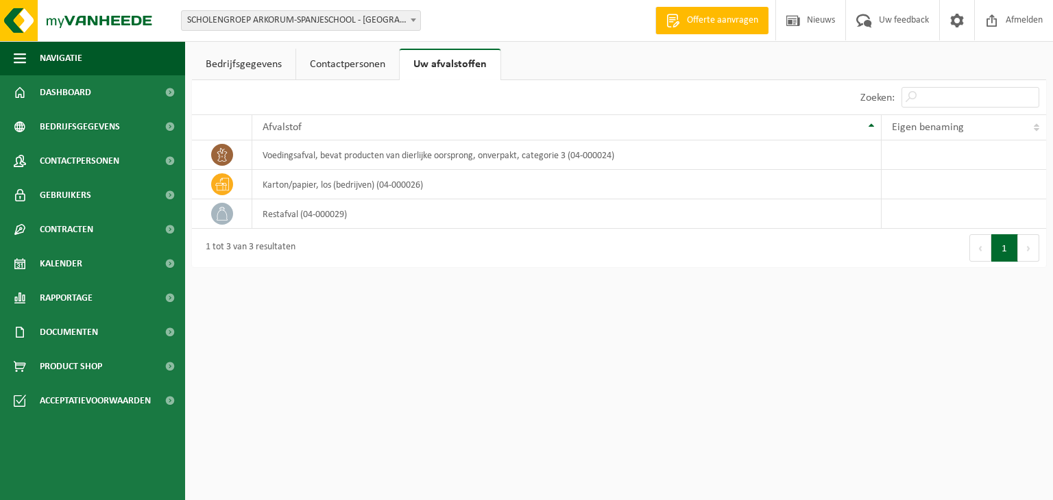
click at [234, 63] on link "Bedrijfsgegevens" at bounding box center [243, 65] width 103 height 32
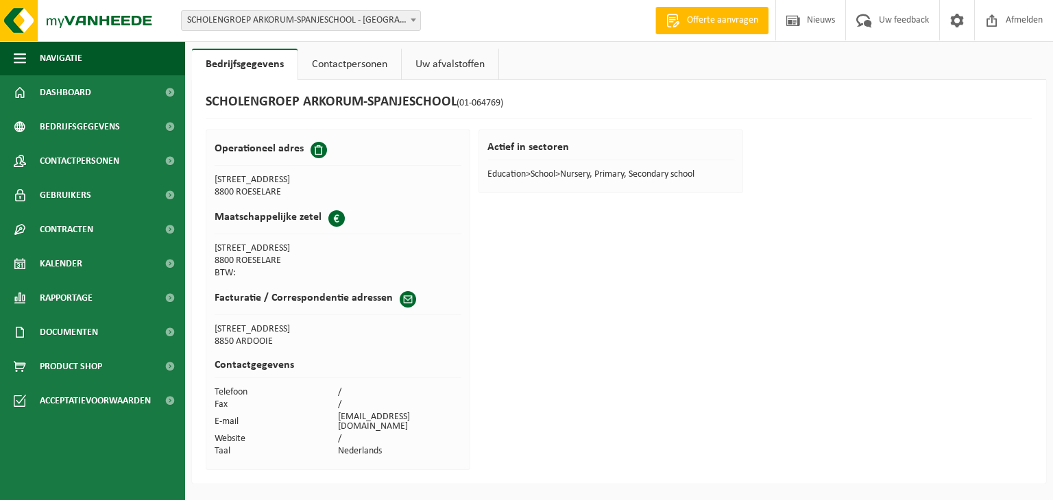
click at [343, 62] on link "Contactpersonen" at bounding box center [349, 65] width 103 height 32
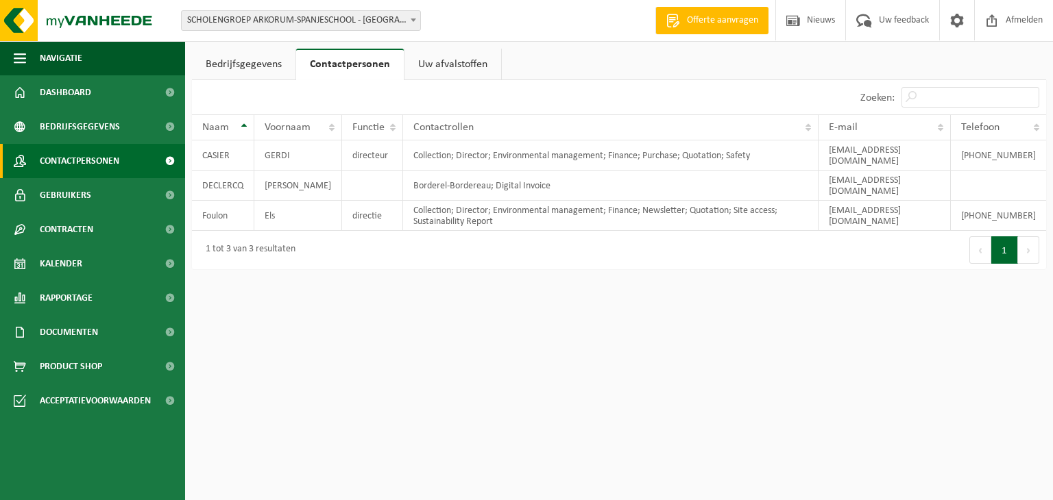
click at [74, 162] on span "Contactpersonen" at bounding box center [80, 161] width 80 height 34
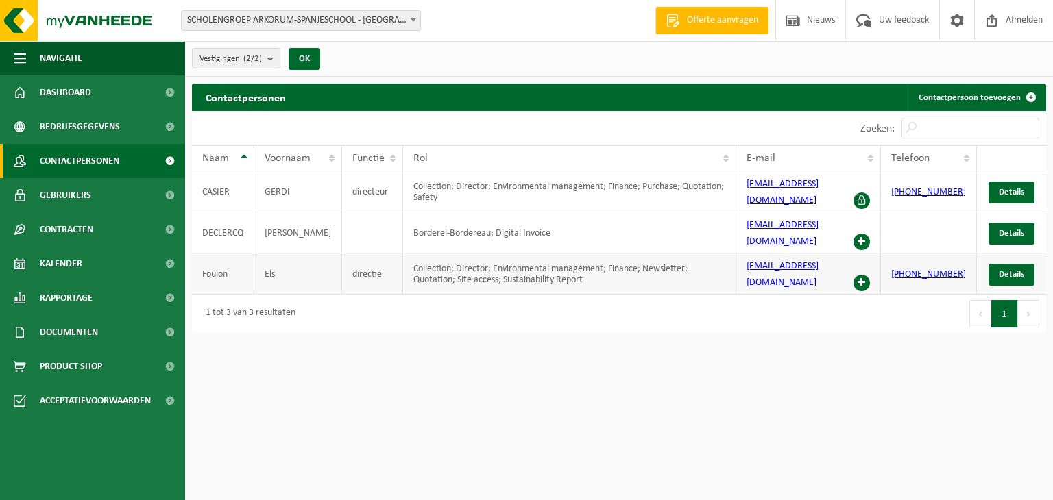
click at [870, 275] on span at bounding box center [861, 283] width 16 height 16
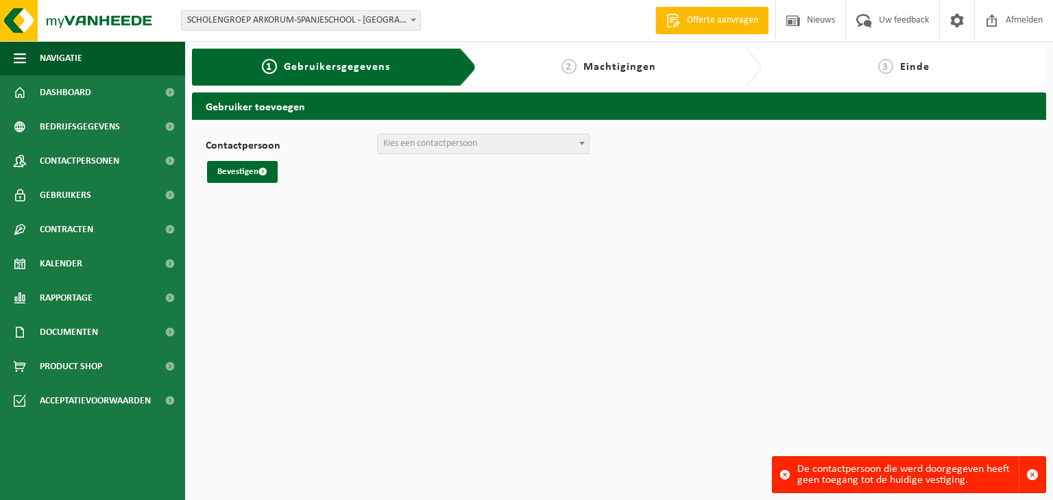
click at [458, 143] on span "Kies een contactpersoon" at bounding box center [430, 143] width 94 height 10
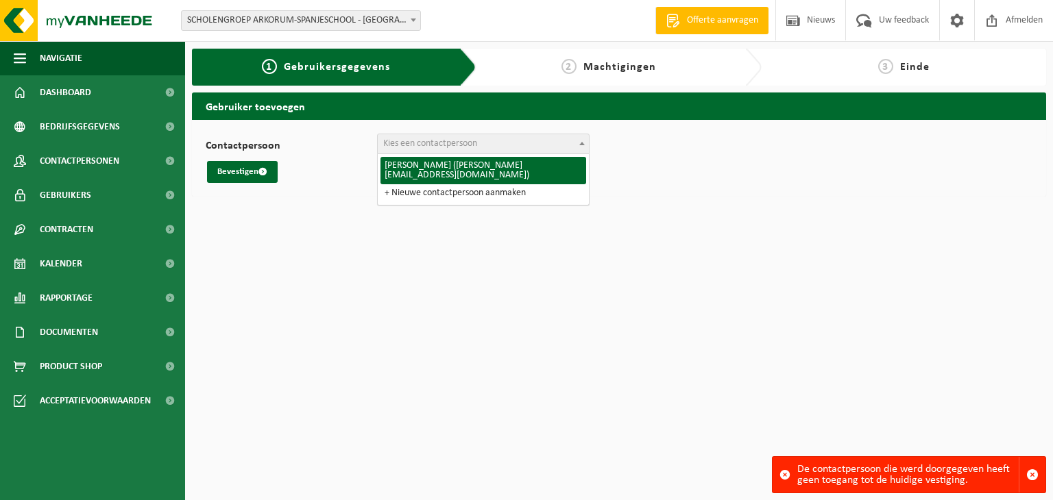
click at [458, 143] on span "Kies een contactpersoon" at bounding box center [430, 143] width 94 height 10
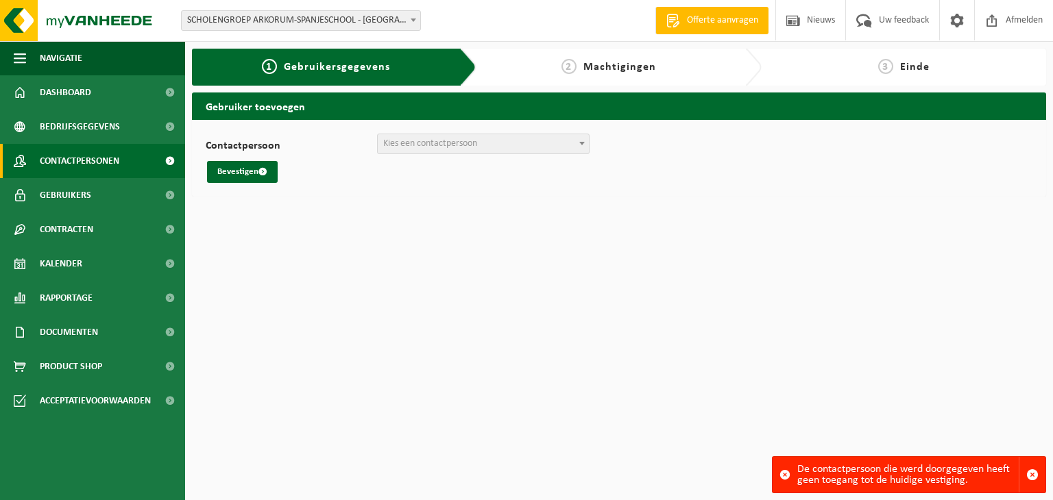
click at [78, 161] on span "Contactpersonen" at bounding box center [80, 161] width 80 height 34
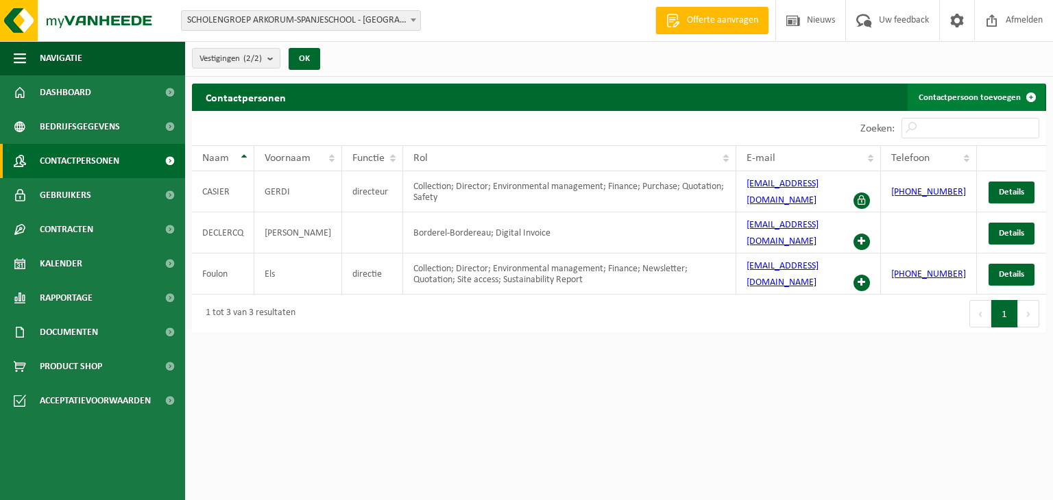
click at [973, 97] on link "Contactpersoon toevoegen" at bounding box center [975, 97] width 137 height 27
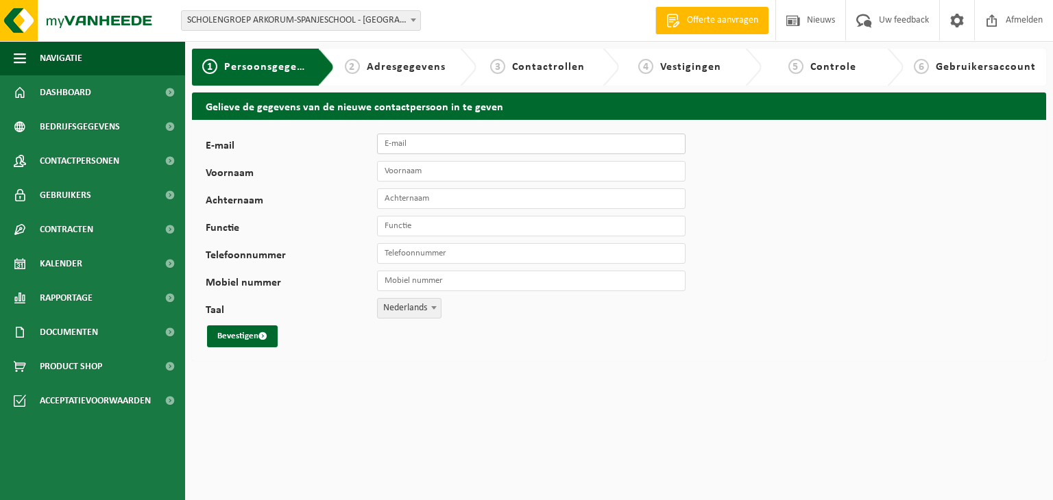
click at [441, 142] on input "E-mail" at bounding box center [531, 144] width 308 height 21
type input "[EMAIL_ADDRESS][DOMAIN_NAME]"
type input "Joke"
type input "Duyck"
type input "preventiemedewerker"
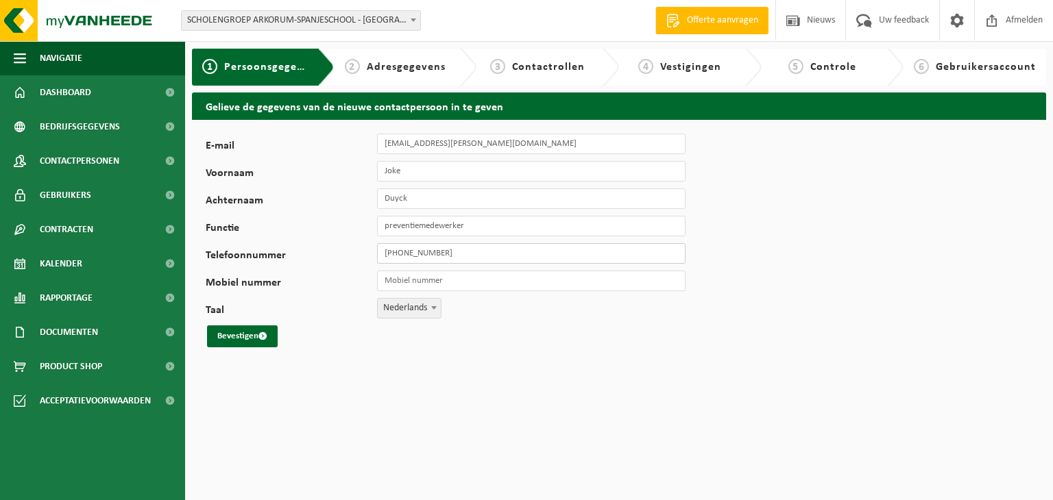
type input "[PHONE_NUMBER]"
click at [250, 337] on button "Bevestigen" at bounding box center [242, 337] width 71 height 22
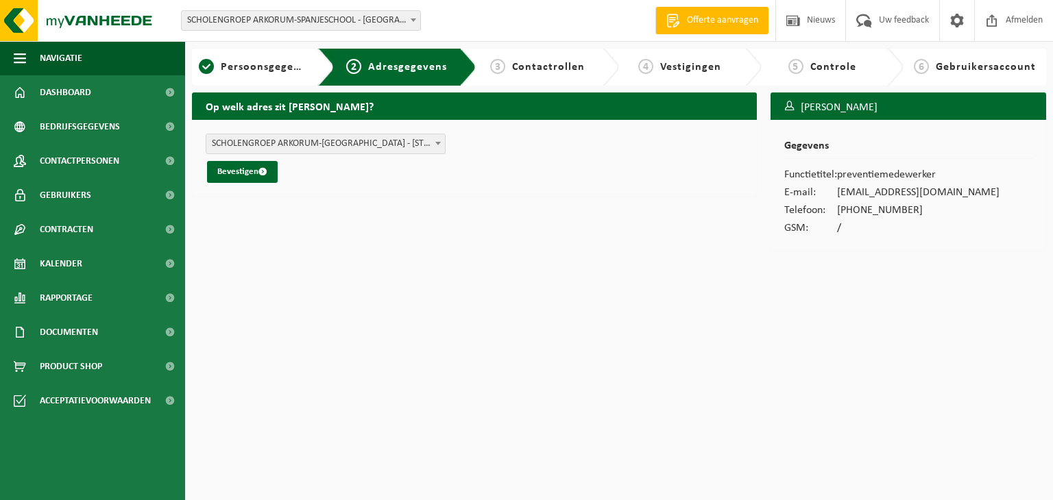
click at [293, 149] on span "SCHOLENGROEP ARKORUM-[GEOGRAPHIC_DATA] - [STREET_ADDRESS] (01-064769/BUS)" at bounding box center [325, 143] width 239 height 19
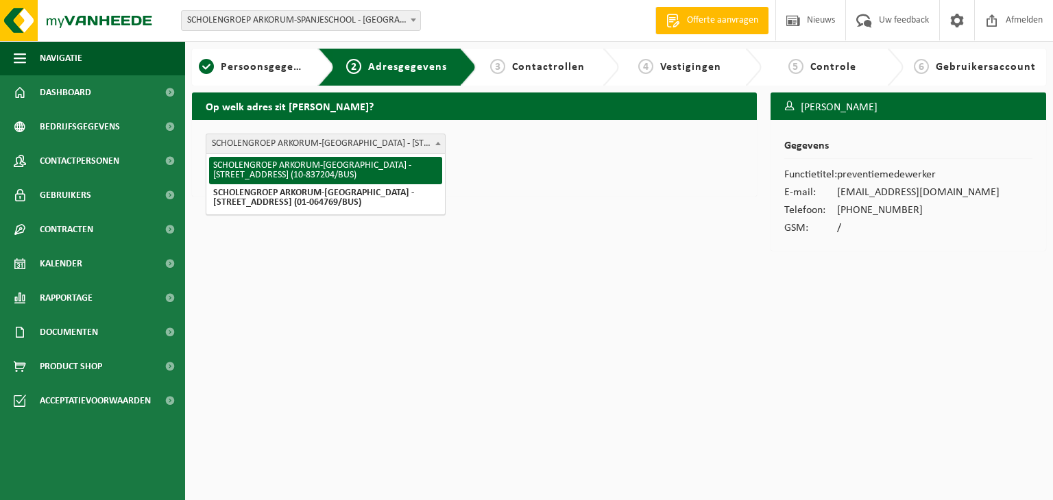
click at [286, 142] on span "SCHOLENGROEP ARKORUM-SPANJESCHOOL - VIERWEGSTRAAT 195 , 8800 ROESELARE BE (01-0…" at bounding box center [325, 143] width 239 height 19
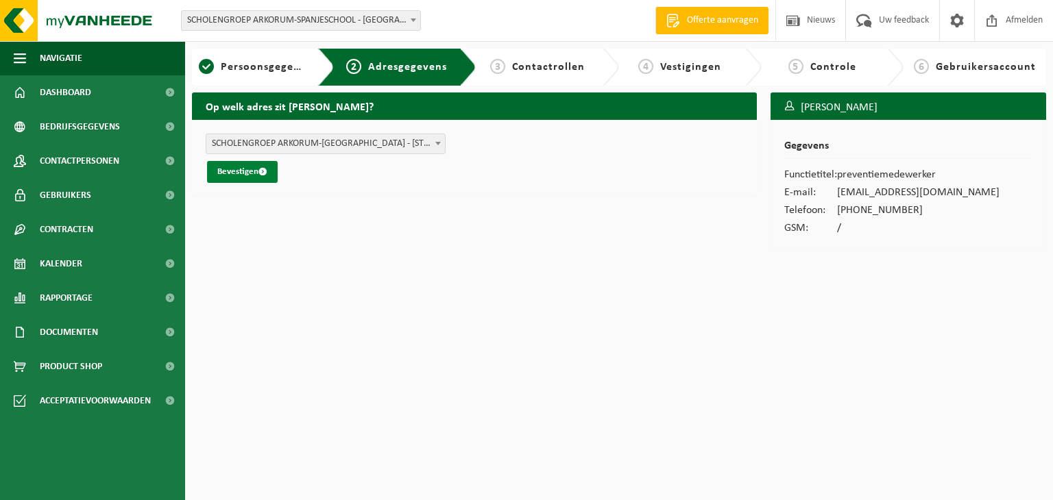
click at [244, 175] on button "Bevestigen" at bounding box center [242, 172] width 71 height 22
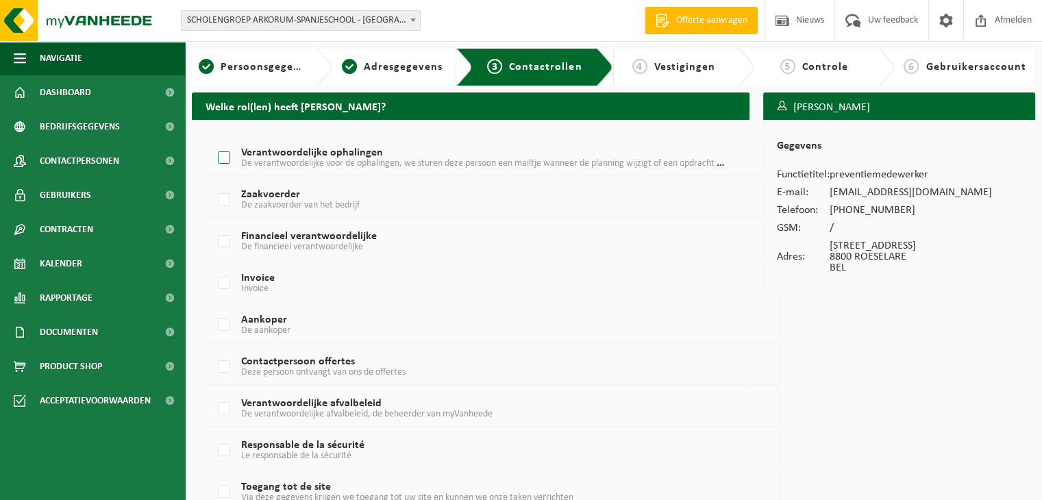
click at [228, 156] on label "Verantwoordelijke ophalingen De verantwoordelijke voor de ophalingen, we sturen…" at bounding box center [469, 158] width 509 height 21
click at [213, 141] on input "Verantwoordelijke ophalingen De verantwoordelijke voor de ophalingen, we sturen…" at bounding box center [212, 141] width 1 height 1
checkbox input "true"
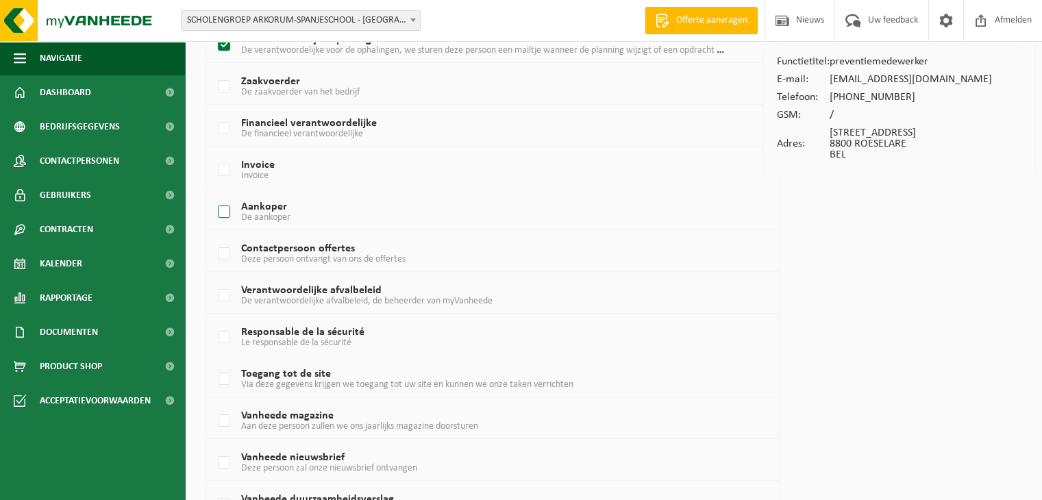
scroll to position [137, 0]
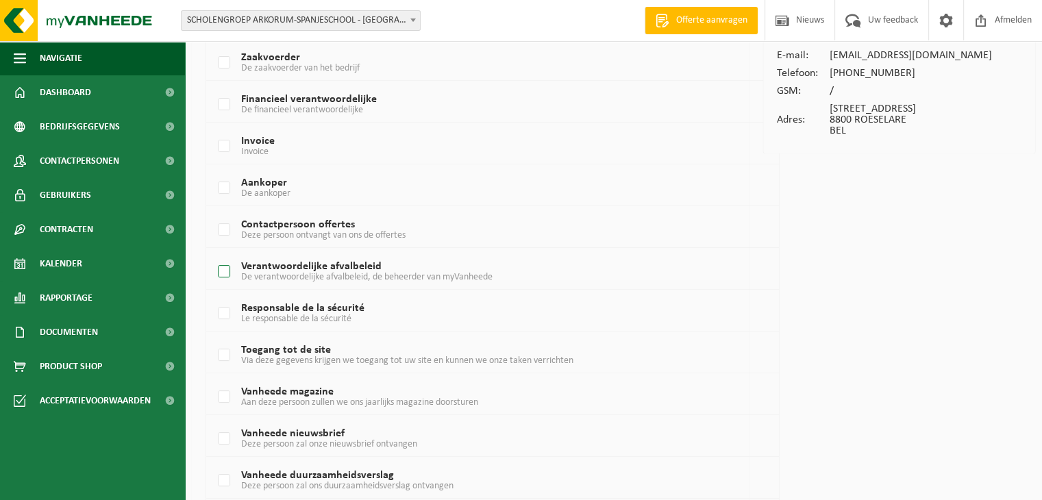
click at [227, 268] on label "Verantwoordelijke afvalbeleid De verantwoordelijke afvalbeleid, de beheerder va…" at bounding box center [469, 272] width 509 height 21
click at [213, 255] on input "Verantwoordelijke afvalbeleid De verantwoordelijke afvalbeleid, de beheerder va…" at bounding box center [212, 254] width 1 height 1
checkbox input "true"
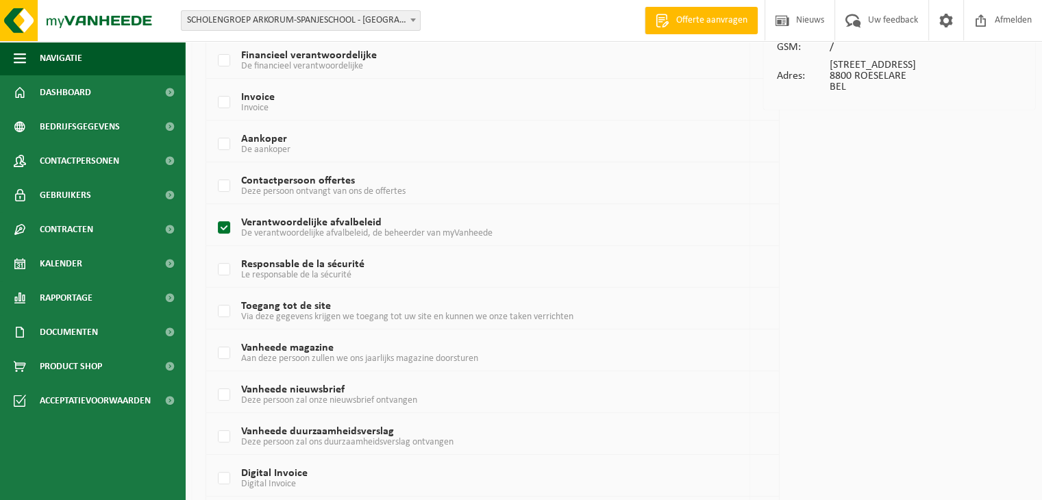
scroll to position [206, 0]
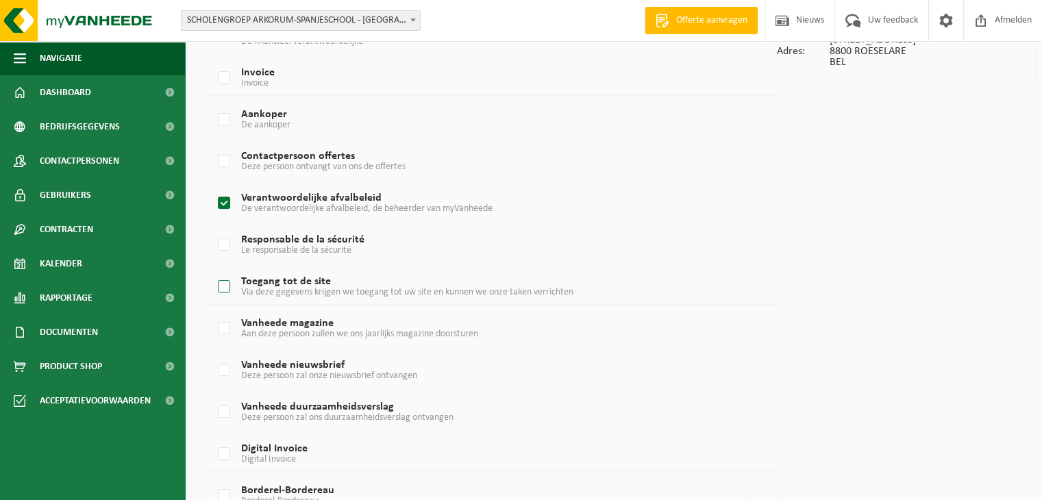
click at [225, 283] on label "Toegang tot de site Via deze gegevens krijgen we toegang tot uw site en kunnen …" at bounding box center [469, 287] width 509 height 21
click at [213, 270] on input "Toegang tot de site Via deze gegevens krijgen we toegang tot uw site en kunnen …" at bounding box center [212, 269] width 1 height 1
checkbox input "true"
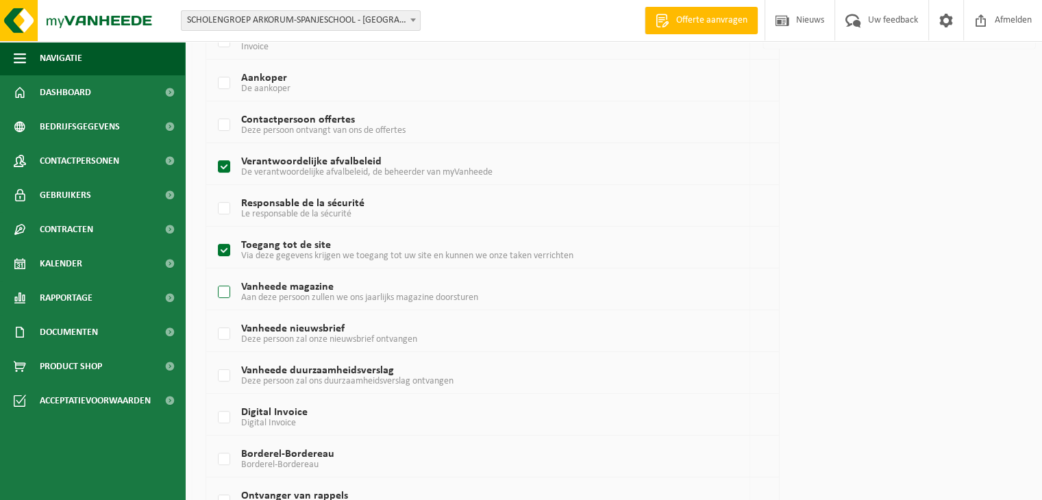
scroll to position [274, 0]
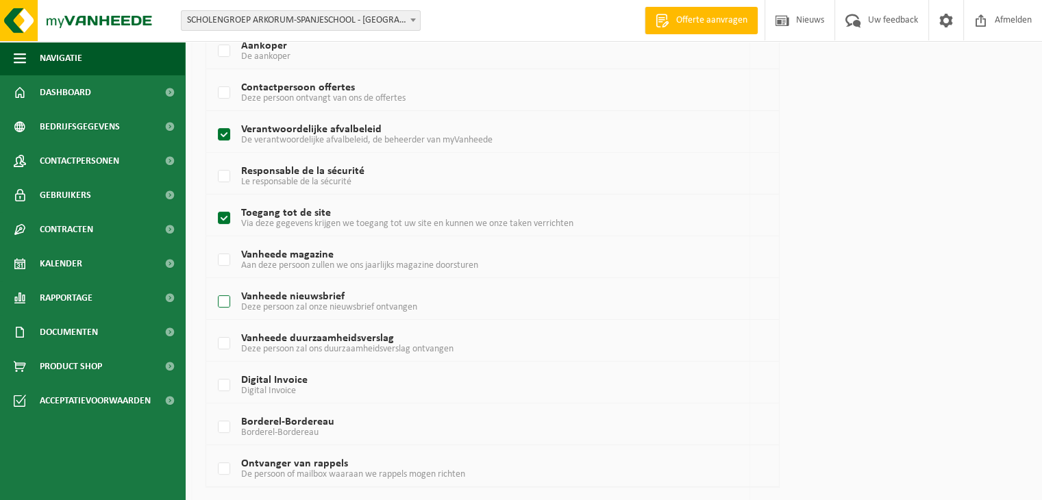
click at [224, 303] on label "Vanheede nieuwsbrief Deze persoon zal onze nieuwsbrief ontvangen" at bounding box center [469, 302] width 509 height 21
click at [213, 285] on input "Vanheede nieuwsbrief Deze persoon zal onze nieuwsbrief ontvangen" at bounding box center [212, 284] width 1 height 1
checkbox input "true"
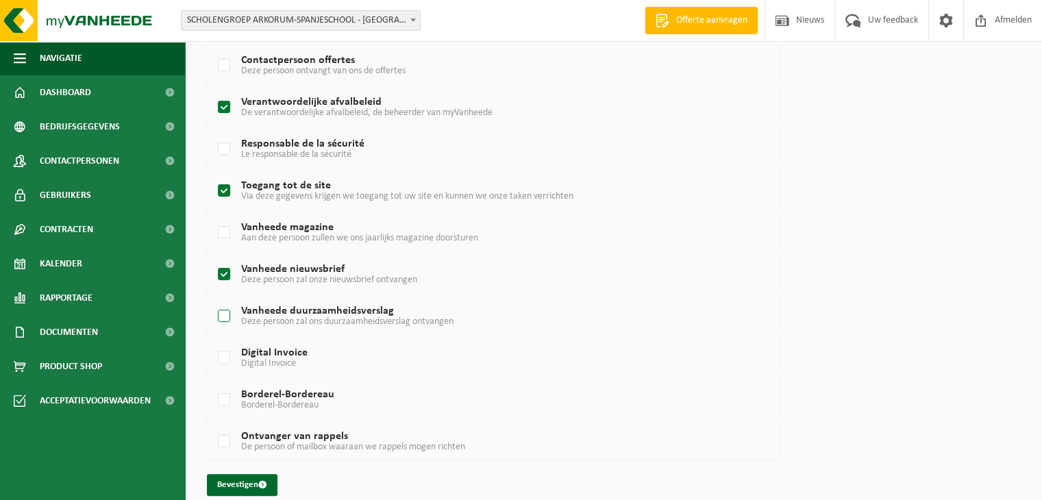
scroll to position [315, 0]
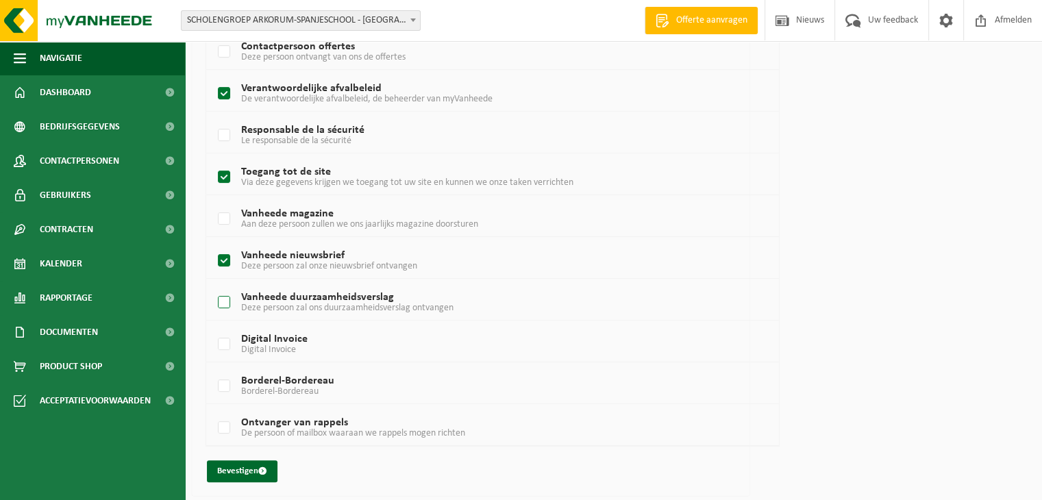
click at [222, 302] on label "Vanheede duurzaamheidsverslag Deze persoon zal ons duurzaamheidsverslag ontvang…" at bounding box center [469, 303] width 509 height 21
click at [213, 286] on input "Vanheede duurzaamheidsverslag Deze persoon zal ons duurzaamheidsverslag ontvang…" at bounding box center [212, 285] width 1 height 1
checkbox input "true"
click at [243, 469] on button "Bevestigen" at bounding box center [242, 472] width 71 height 22
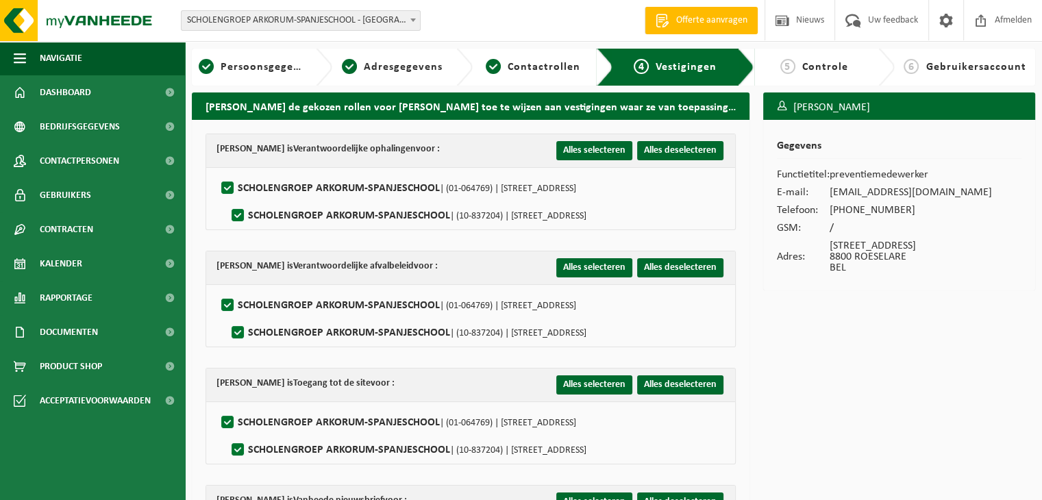
scroll to position [69, 0]
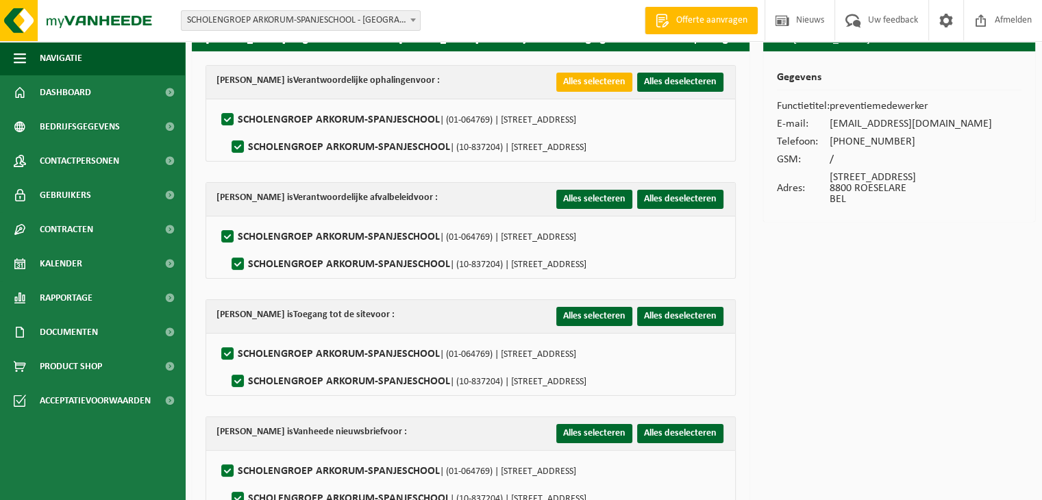
click at [592, 84] on button "Alles selecteren" at bounding box center [595, 82] width 76 height 19
click at [589, 202] on button "Alles selecteren" at bounding box center [595, 199] width 76 height 19
click at [587, 315] on button "Alles selecteren" at bounding box center [595, 316] width 76 height 19
click at [581, 436] on button "Alles selecteren" at bounding box center [595, 433] width 76 height 19
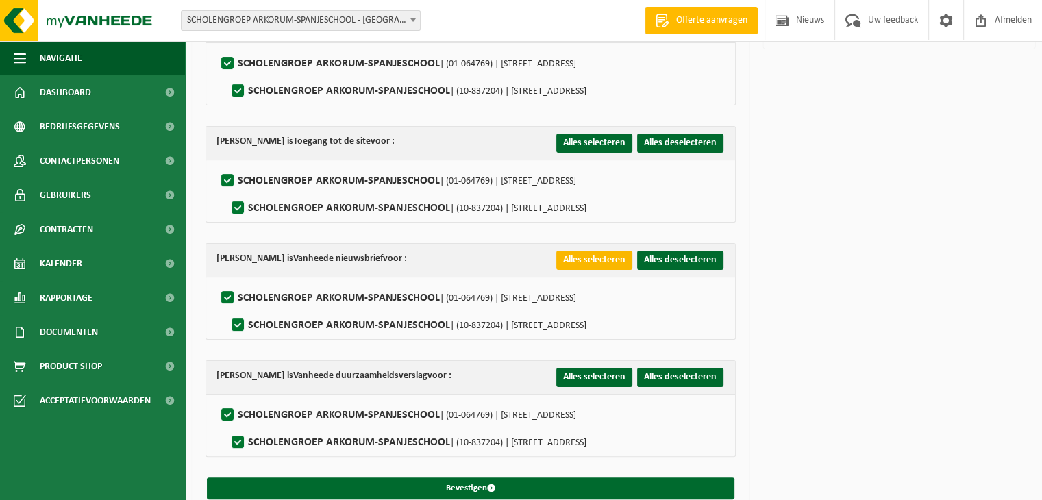
scroll to position [258, 0]
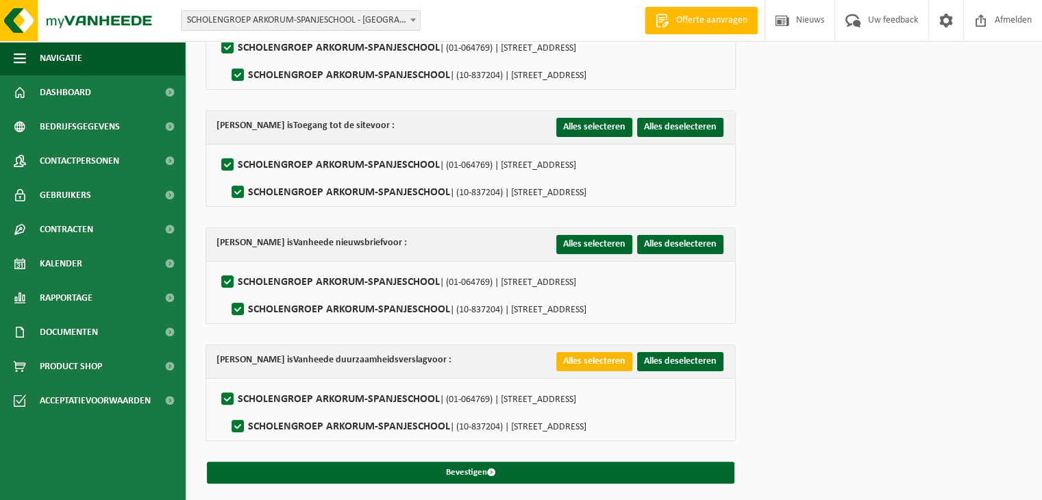
click at [595, 358] on button "Alles selecteren" at bounding box center [595, 361] width 76 height 19
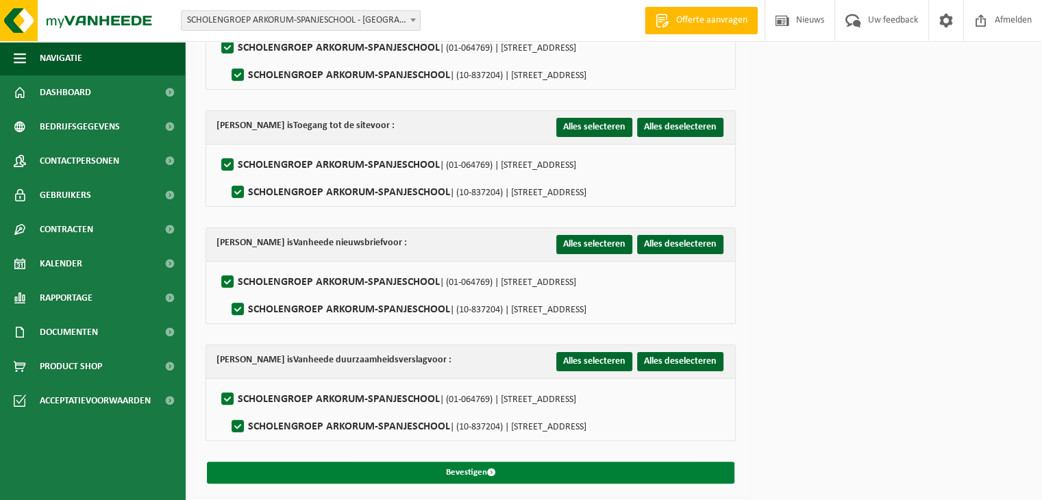
click at [468, 469] on button "Bevestigen" at bounding box center [471, 473] width 528 height 22
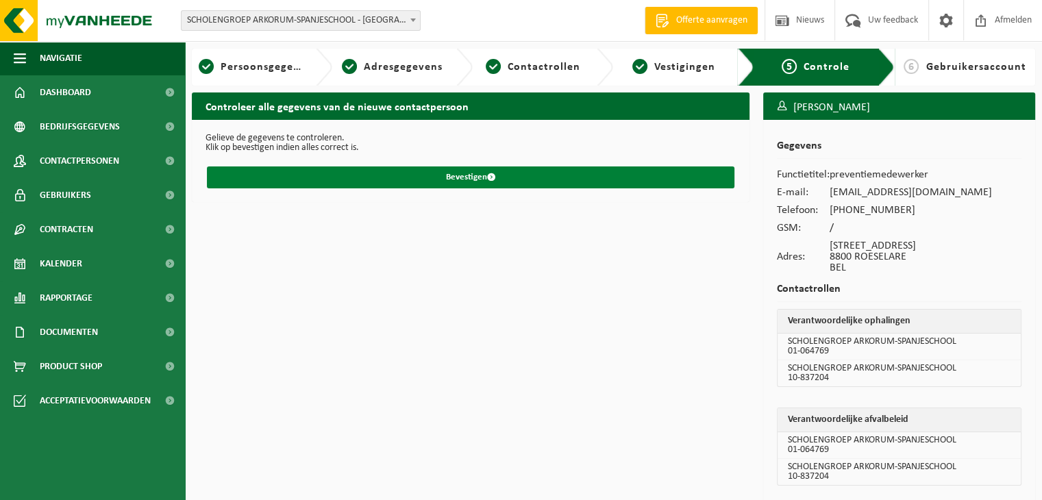
click at [463, 178] on button "Bevestigen" at bounding box center [471, 178] width 528 height 22
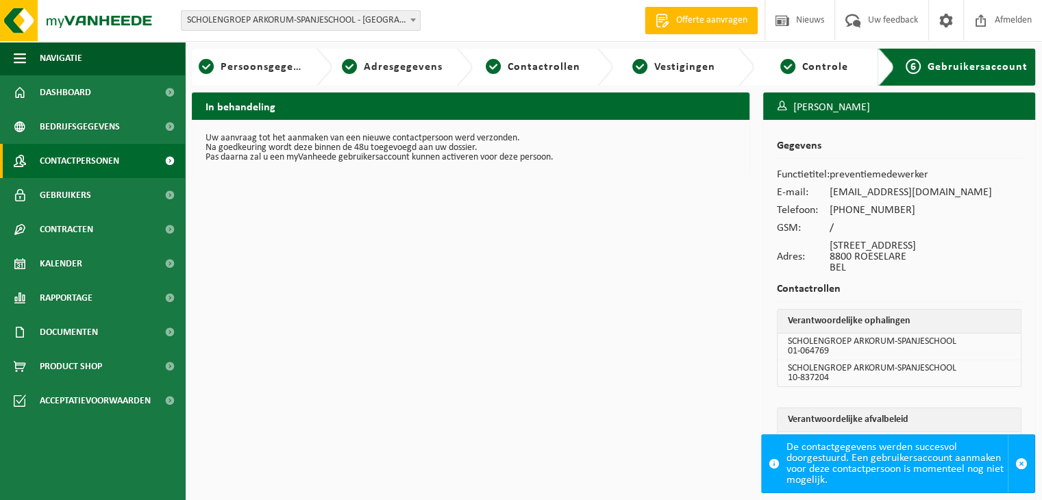
click at [66, 160] on span "Contactpersonen" at bounding box center [80, 161] width 80 height 34
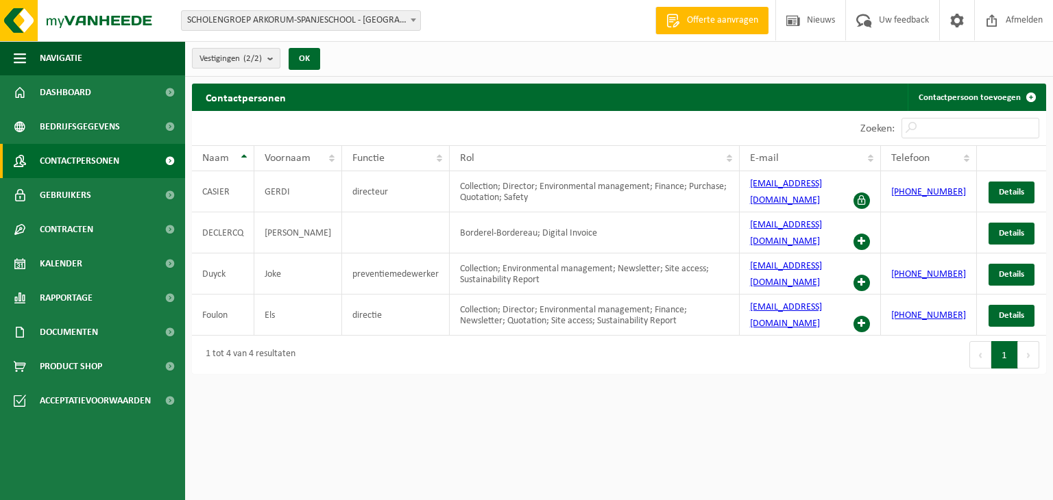
click at [269, 58] on b "submit" at bounding box center [273, 58] width 12 height 19
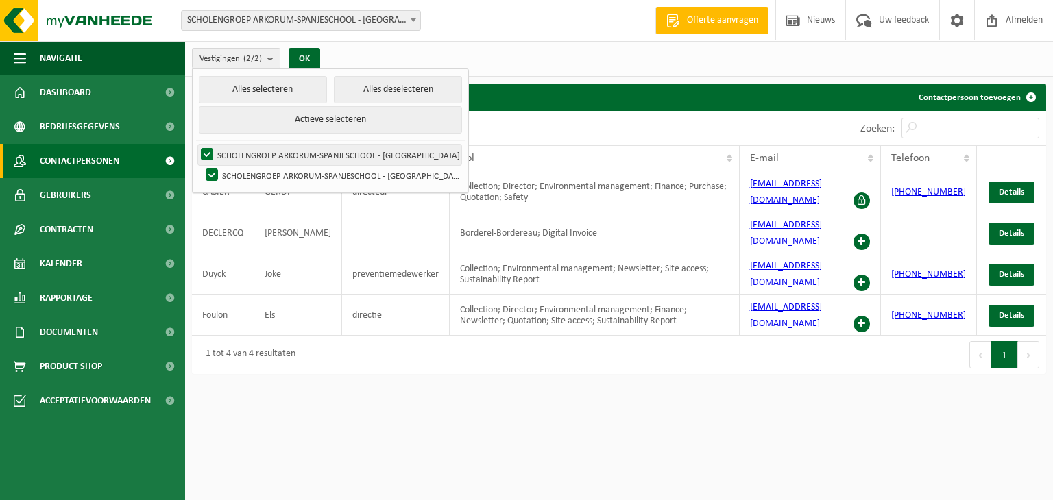
click at [260, 154] on label "SCHOLENGROEP ARKORUM-SPANJESCHOOL - [GEOGRAPHIC_DATA]" at bounding box center [329, 155] width 263 height 21
click at [196, 145] on input "SCHOLENGROEP ARKORUM-SPANJESCHOOL - [GEOGRAPHIC_DATA]" at bounding box center [195, 144] width 1 height 1
click at [391, 389] on html "Vestiging: SCHOLENGROEP ARKORUM-SPANJESCHOOL - ROESELARE SCHOLENGROEP ARKORUM-S…" at bounding box center [526, 250] width 1053 height 500
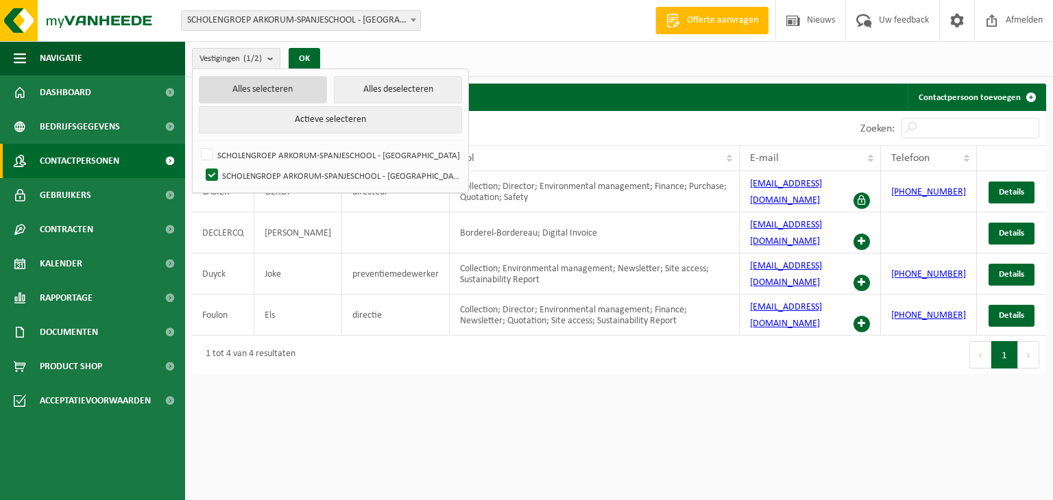
click at [258, 97] on button "Alles selecteren" at bounding box center [263, 89] width 128 height 27
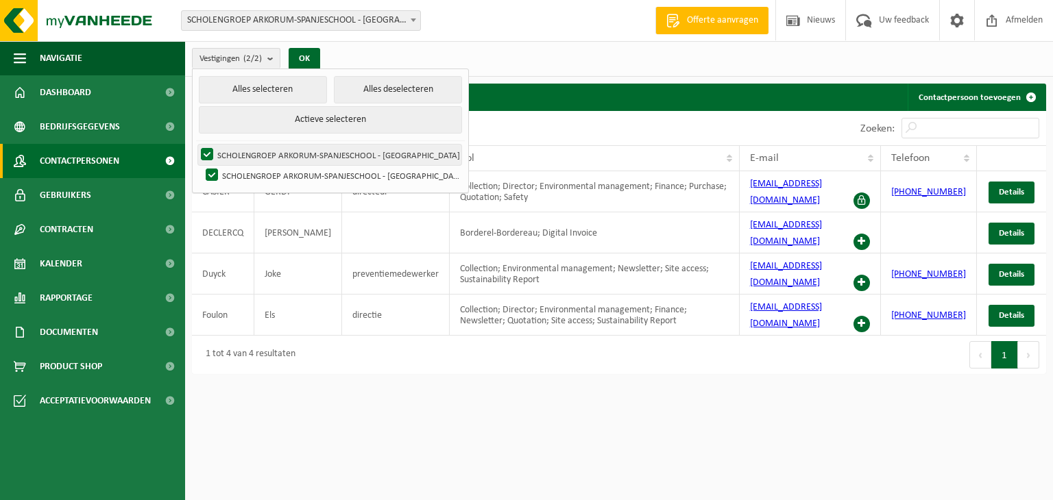
click at [211, 149] on label "SCHOLENGROEP ARKORUM-SPANJESCHOOL - [GEOGRAPHIC_DATA]" at bounding box center [329, 155] width 263 height 21
click at [196, 145] on input "SCHOLENGROEP ARKORUM-SPANJESCHOOL - [GEOGRAPHIC_DATA]" at bounding box center [195, 144] width 1 height 1
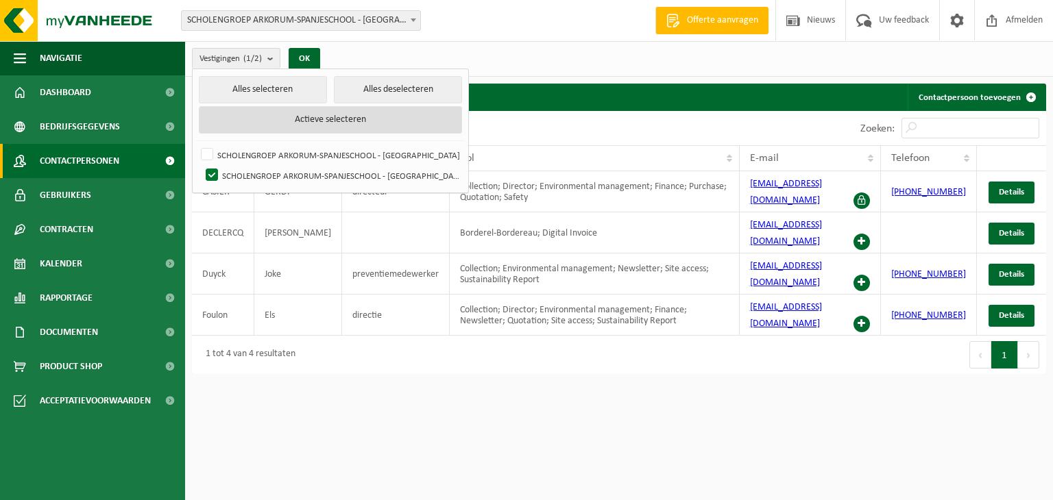
click at [258, 116] on button "Actieve selecteren" at bounding box center [330, 119] width 263 height 27
click at [307, 56] on button "OK" at bounding box center [305, 59] width 32 height 22
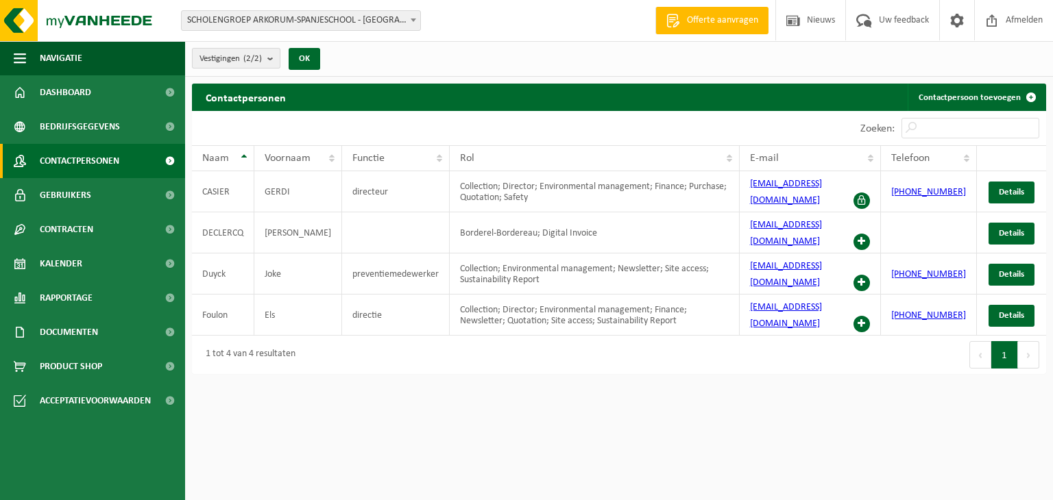
click at [276, 58] on b "submit" at bounding box center [273, 58] width 12 height 19
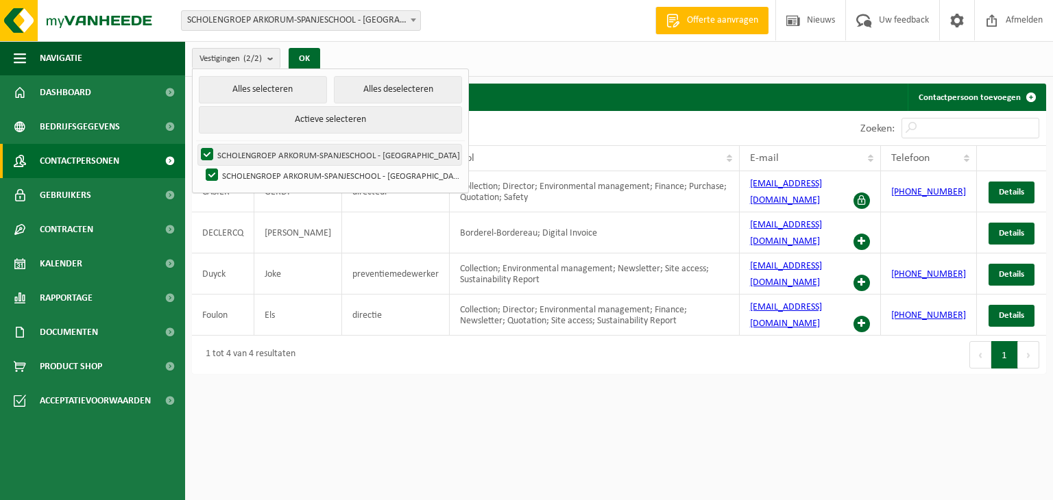
click at [210, 152] on label "SCHOLENGROEP ARKORUM-SPANJESCHOOL - [GEOGRAPHIC_DATA]" at bounding box center [329, 155] width 263 height 21
click at [196, 145] on input "SCHOLENGROEP ARKORUM-SPANJESCHOOL - [GEOGRAPHIC_DATA]" at bounding box center [195, 144] width 1 height 1
checkbox input "false"
click at [337, 401] on html "Vestiging: SCHOLENGROEP ARKORUM-SPANJESCHOOL - ROESELARE SCHOLENGROEP ARKORUM-S…" at bounding box center [526, 250] width 1053 height 500
click at [302, 62] on button "OK" at bounding box center [305, 59] width 32 height 22
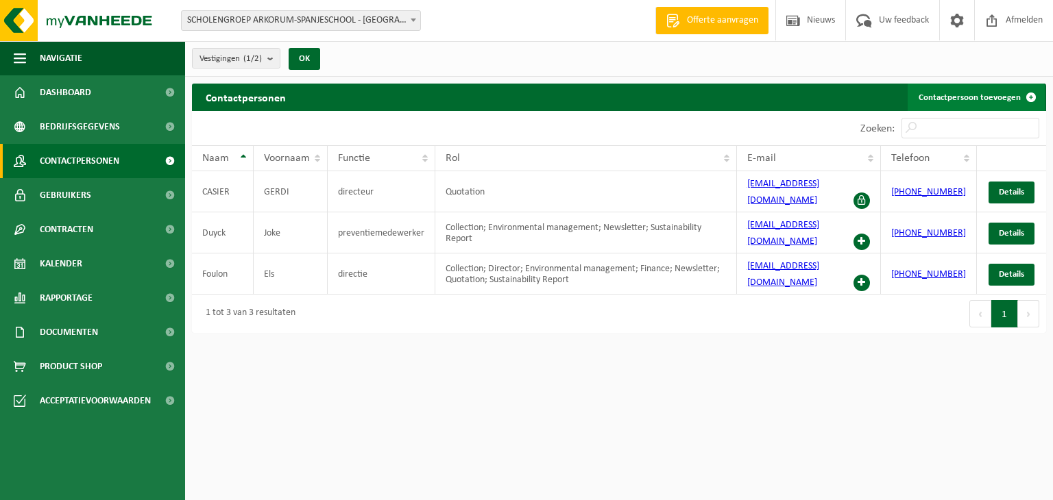
click at [982, 99] on link "Contactpersoon toevoegen" at bounding box center [975, 97] width 137 height 27
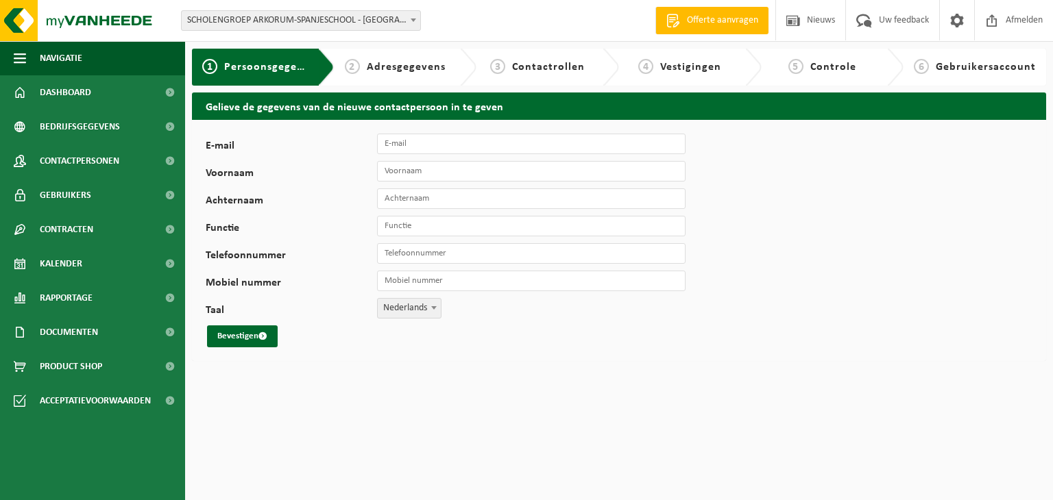
drag, startPoint x: 466, startPoint y: 350, endPoint x: 464, endPoint y: 313, distance: 36.4
click at [466, 352] on div "E-mail Voornaam Achternaam Functie Telefoonnummer Mobiel nummer Taal Nederlands…" at bounding box center [619, 240] width 854 height 241
click at [70, 91] on span "Dashboard" at bounding box center [65, 92] width 51 height 34
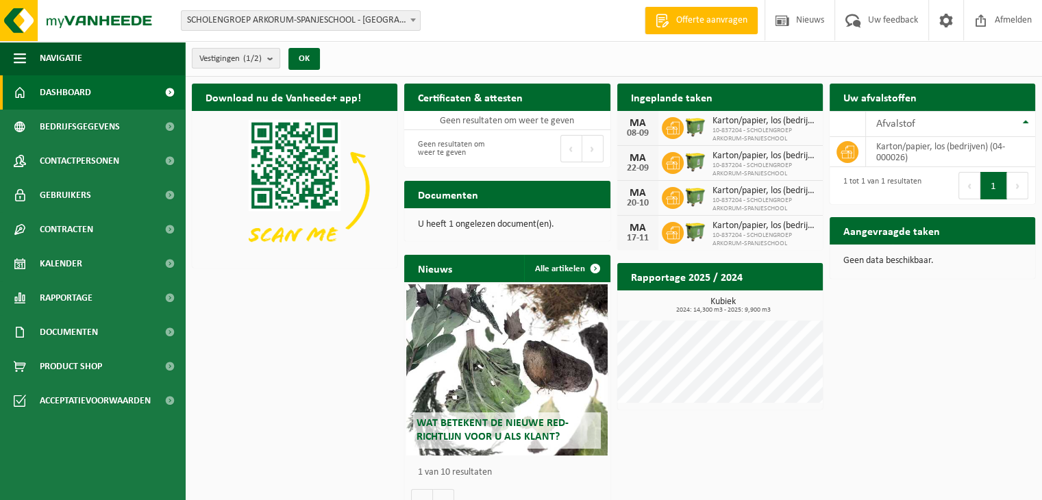
click at [251, 62] on count "(1/2)" at bounding box center [252, 58] width 19 height 9
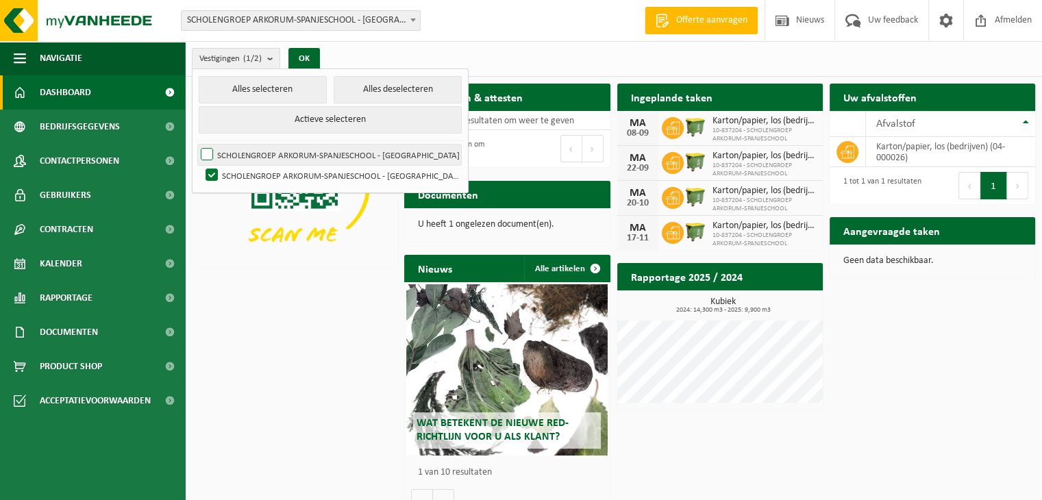
click at [293, 149] on label "SCHOLENGROEP ARKORUM-SPANJESCHOOL - [GEOGRAPHIC_DATA]" at bounding box center [329, 155] width 263 height 21
click at [196, 145] on input "SCHOLENGROEP ARKORUM-SPANJESCHOOL - [GEOGRAPHIC_DATA]" at bounding box center [195, 144] width 1 height 1
checkbox input "true"
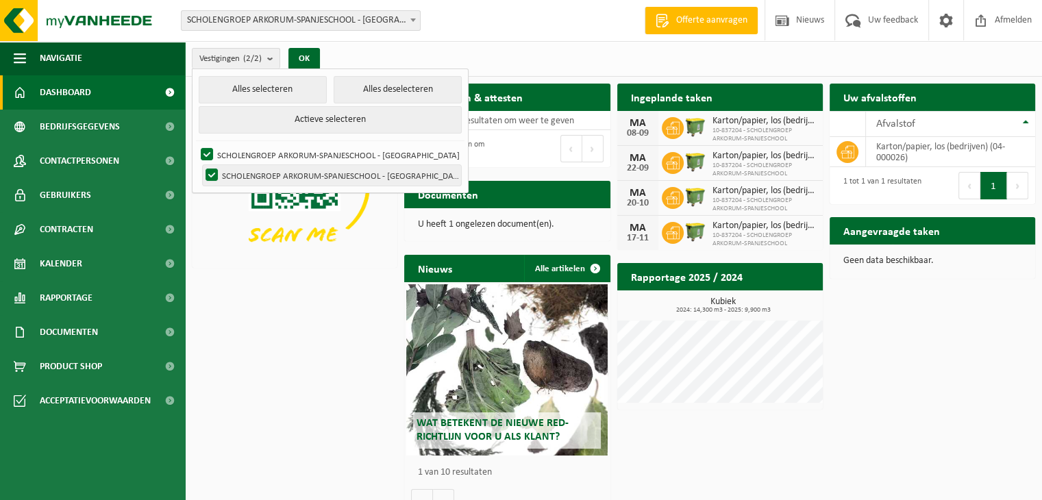
drag, startPoint x: 213, startPoint y: 168, endPoint x: 222, endPoint y: 169, distance: 8.9
click at [213, 169] on label "SCHOLENGROEP ARKORUM-SPANJESCHOOL - [GEOGRAPHIC_DATA]" at bounding box center [332, 175] width 258 height 21
click at [201, 165] on input "SCHOLENGROEP ARKORUM-SPANJESCHOOL - [GEOGRAPHIC_DATA]" at bounding box center [200, 164] width 1 height 1
checkbox input "false"
click at [308, 50] on button "OK" at bounding box center [305, 59] width 32 height 22
